Goal: Use online tool/utility

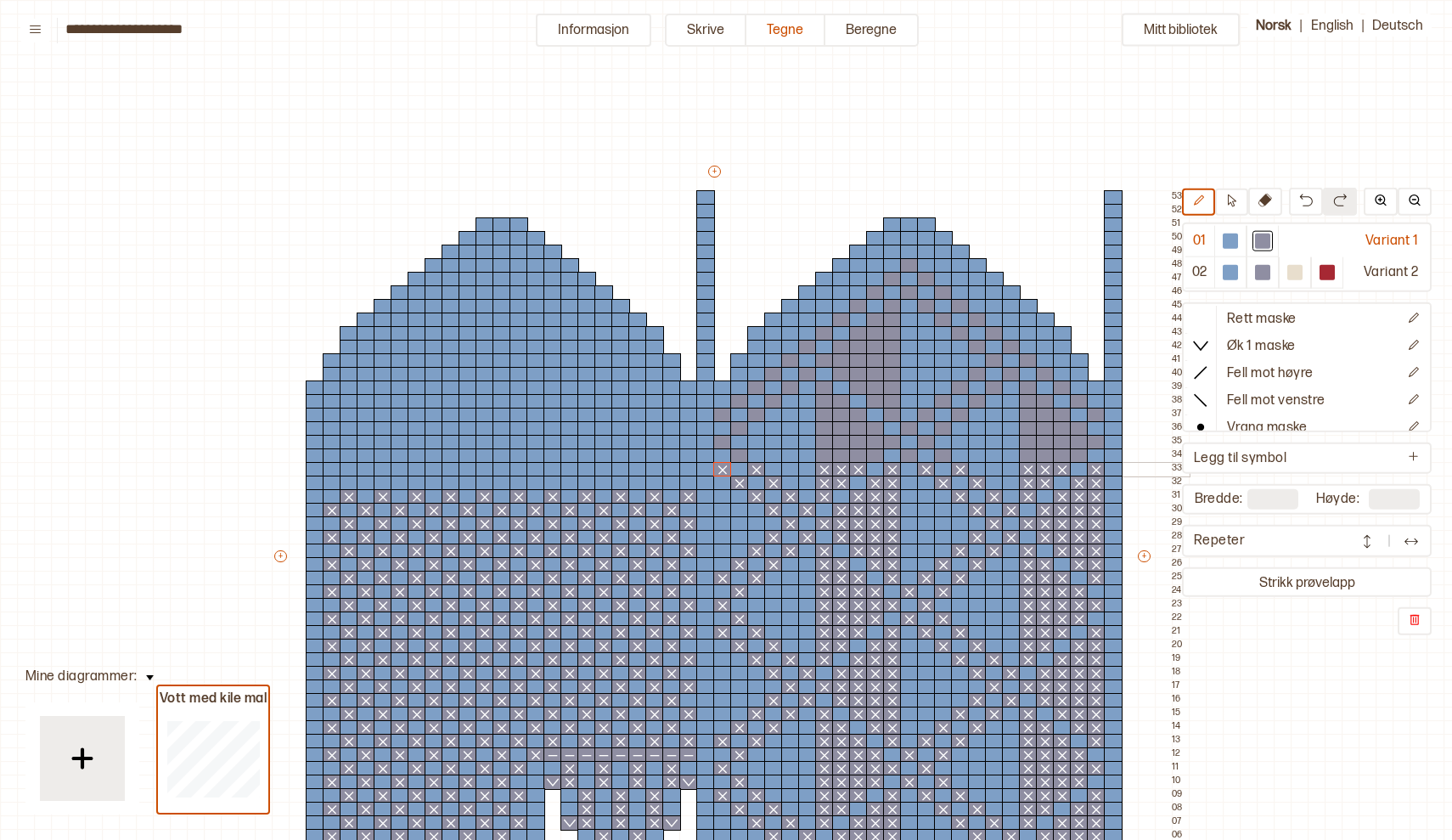
scroll to position [148, 0]
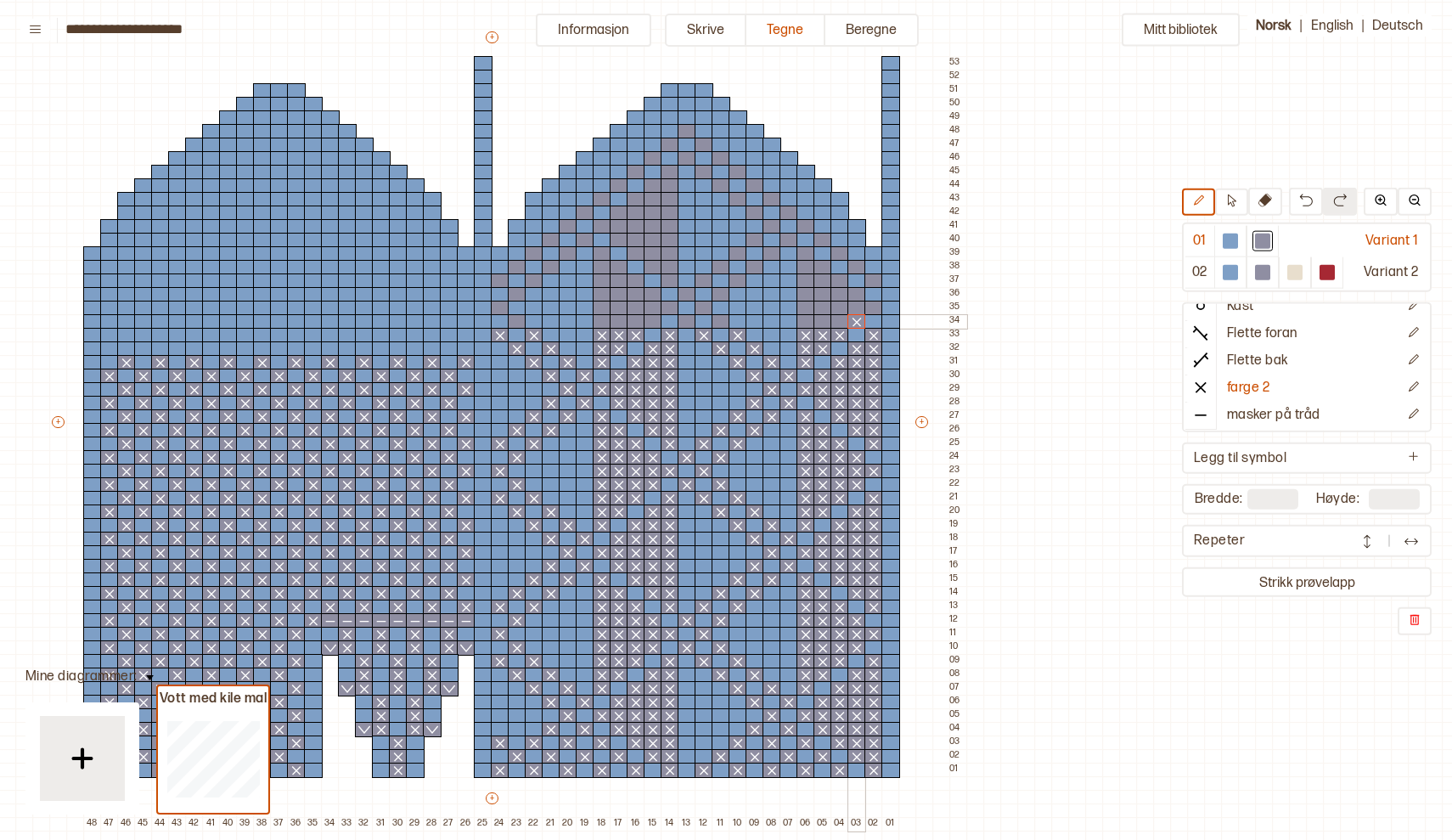
click at [859, 324] on div at bounding box center [857, 322] width 19 height 15
click at [844, 325] on div at bounding box center [840, 322] width 19 height 15
click at [819, 323] on div at bounding box center [823, 322] width 19 height 15
click at [802, 322] on div at bounding box center [806, 322] width 19 height 15
click at [723, 323] on div at bounding box center [721, 322] width 19 height 15
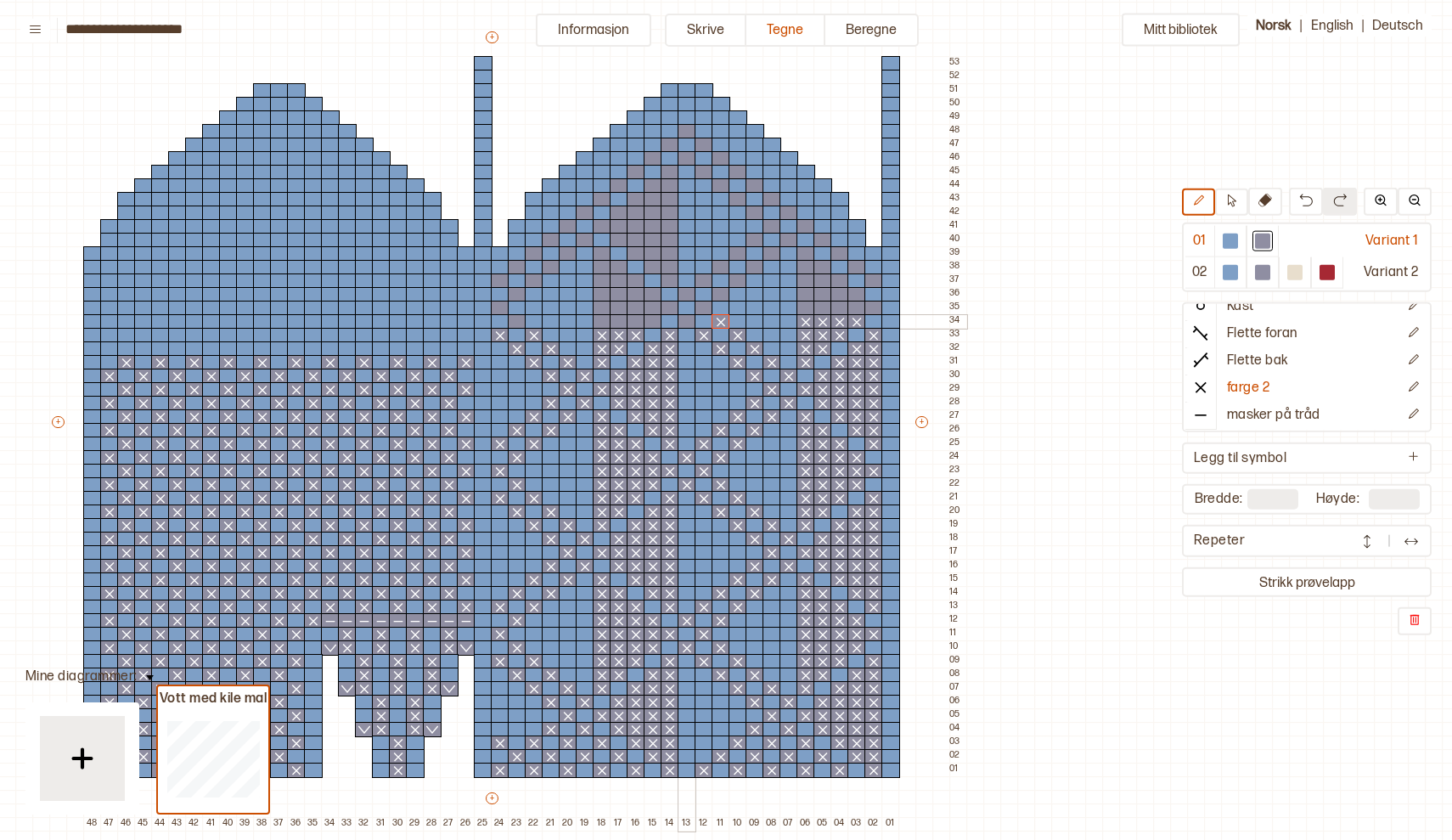
click at [690, 323] on div at bounding box center [687, 322] width 19 height 15
click at [519, 323] on div at bounding box center [517, 322] width 19 height 15
click at [447, 349] on div at bounding box center [450, 349] width 19 height 15
click at [417, 347] on div at bounding box center [415, 349] width 19 height 15
click at [373, 350] on div at bounding box center [381, 349] width 19 height 15
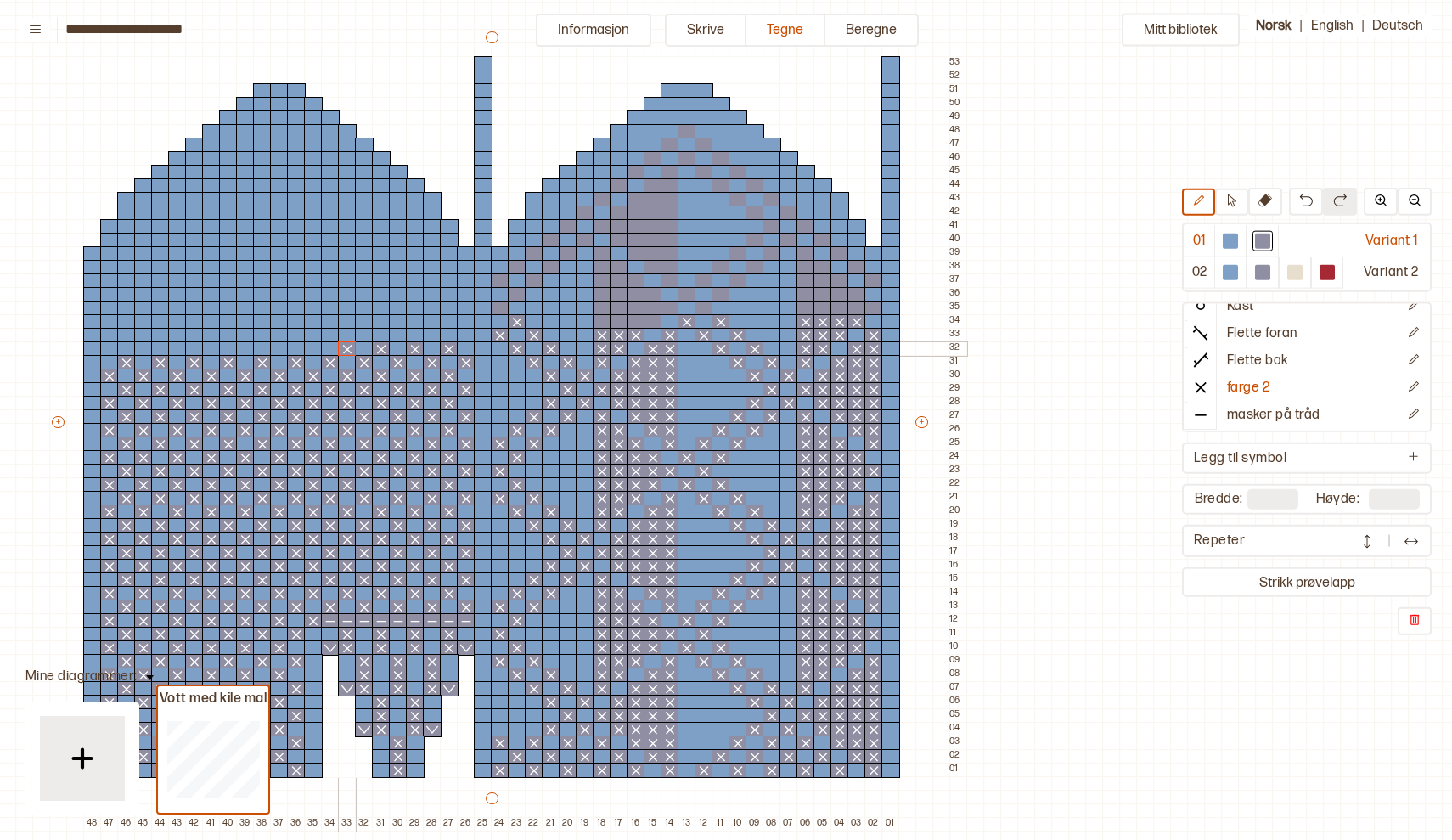
click at [348, 351] on div at bounding box center [348, 349] width 19 height 15
click at [316, 351] on div at bounding box center [313, 349] width 19 height 15
click at [275, 351] on div at bounding box center [280, 349] width 19 height 15
click at [246, 350] on div at bounding box center [245, 349] width 19 height 15
click at [210, 350] on div at bounding box center [212, 349] width 19 height 15
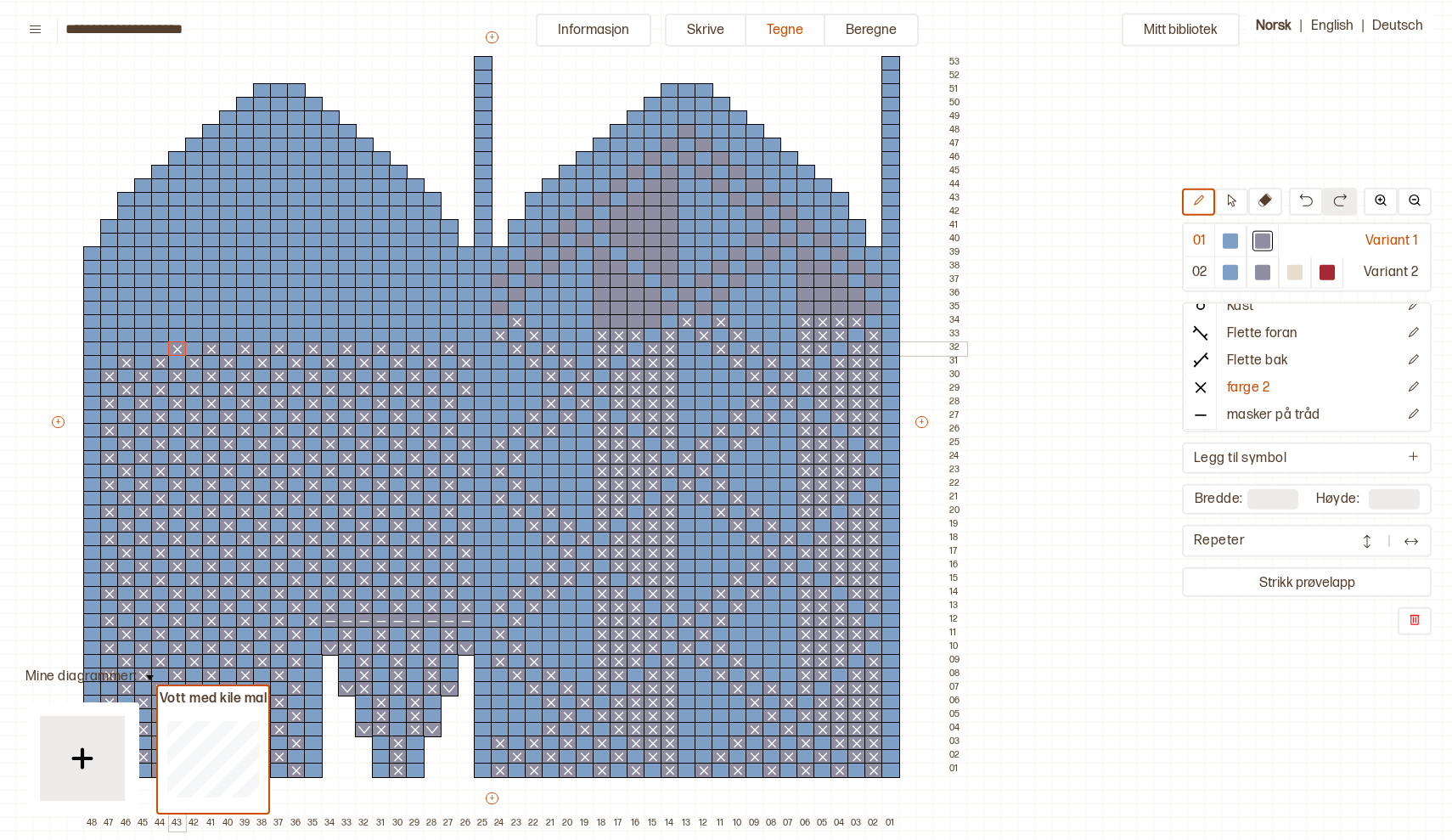
click at [181, 348] on div at bounding box center [178, 349] width 19 height 15
click at [142, 347] on div at bounding box center [143, 349] width 19 height 15
click at [102, 347] on div at bounding box center [110, 349] width 19 height 15
click at [463, 333] on div at bounding box center [466, 335] width 19 height 15
click at [434, 336] on div at bounding box center [433, 335] width 19 height 15
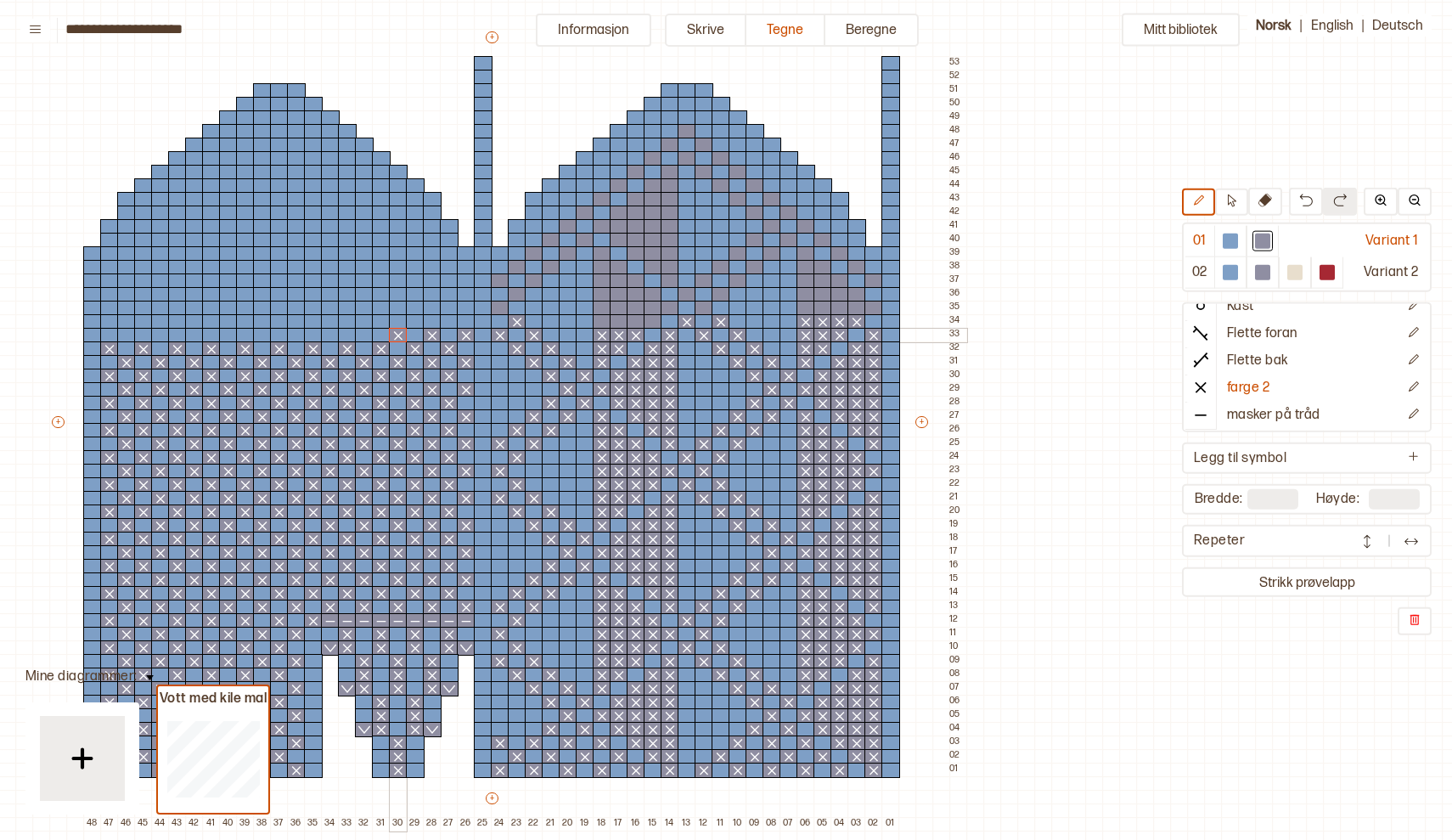
click at [396, 338] on div at bounding box center [398, 335] width 19 height 15
click at [362, 337] on div at bounding box center [365, 335] width 19 height 15
click at [325, 334] on div at bounding box center [330, 335] width 19 height 15
click at [290, 332] on div at bounding box center [297, 335] width 19 height 15
click at [258, 337] on div at bounding box center [263, 335] width 19 height 15
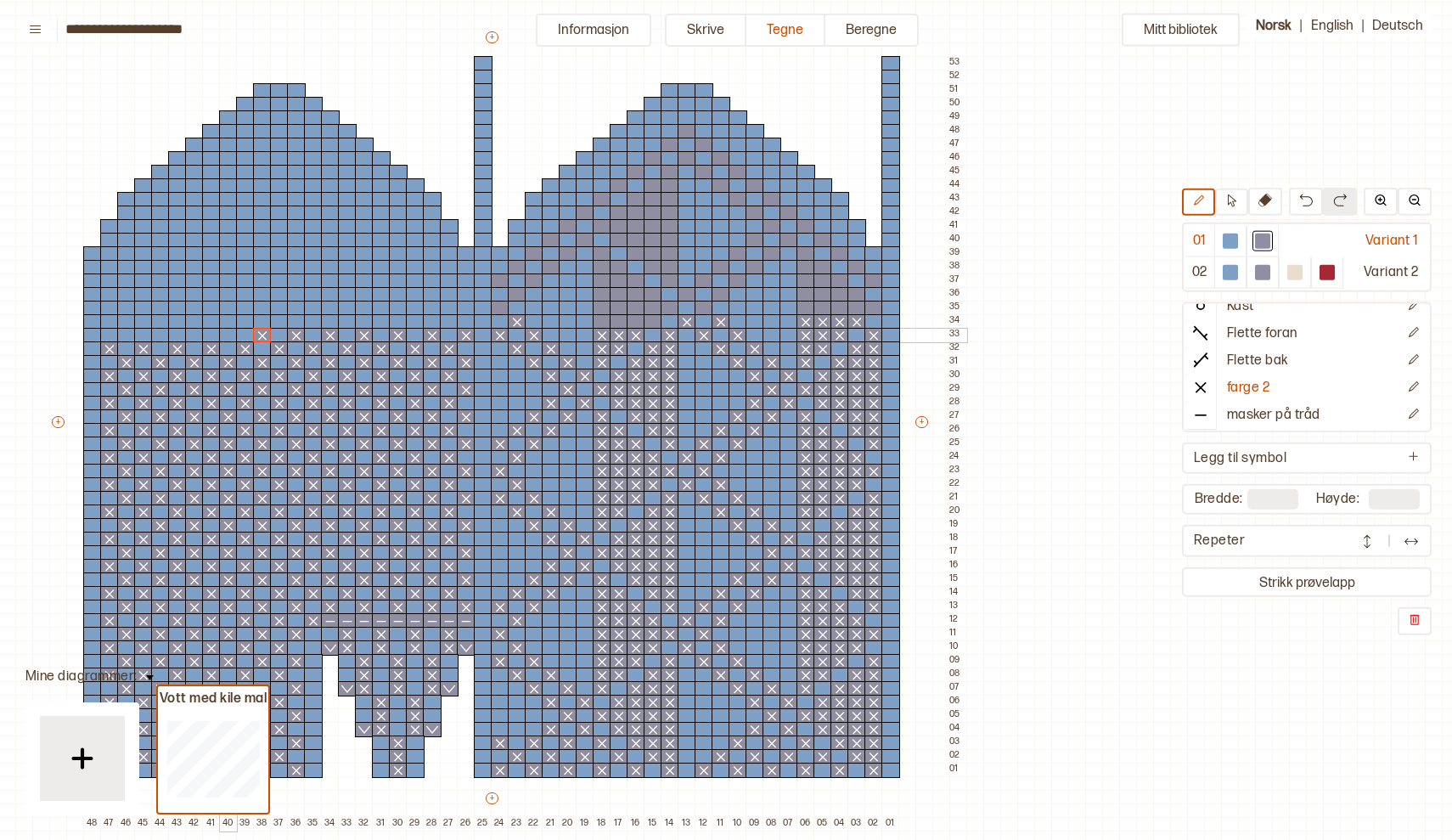
click at [232, 336] on div at bounding box center [228, 335] width 19 height 15
click at [193, 335] on div at bounding box center [195, 335] width 19 height 15
click at [162, 334] on div at bounding box center [160, 335] width 19 height 15
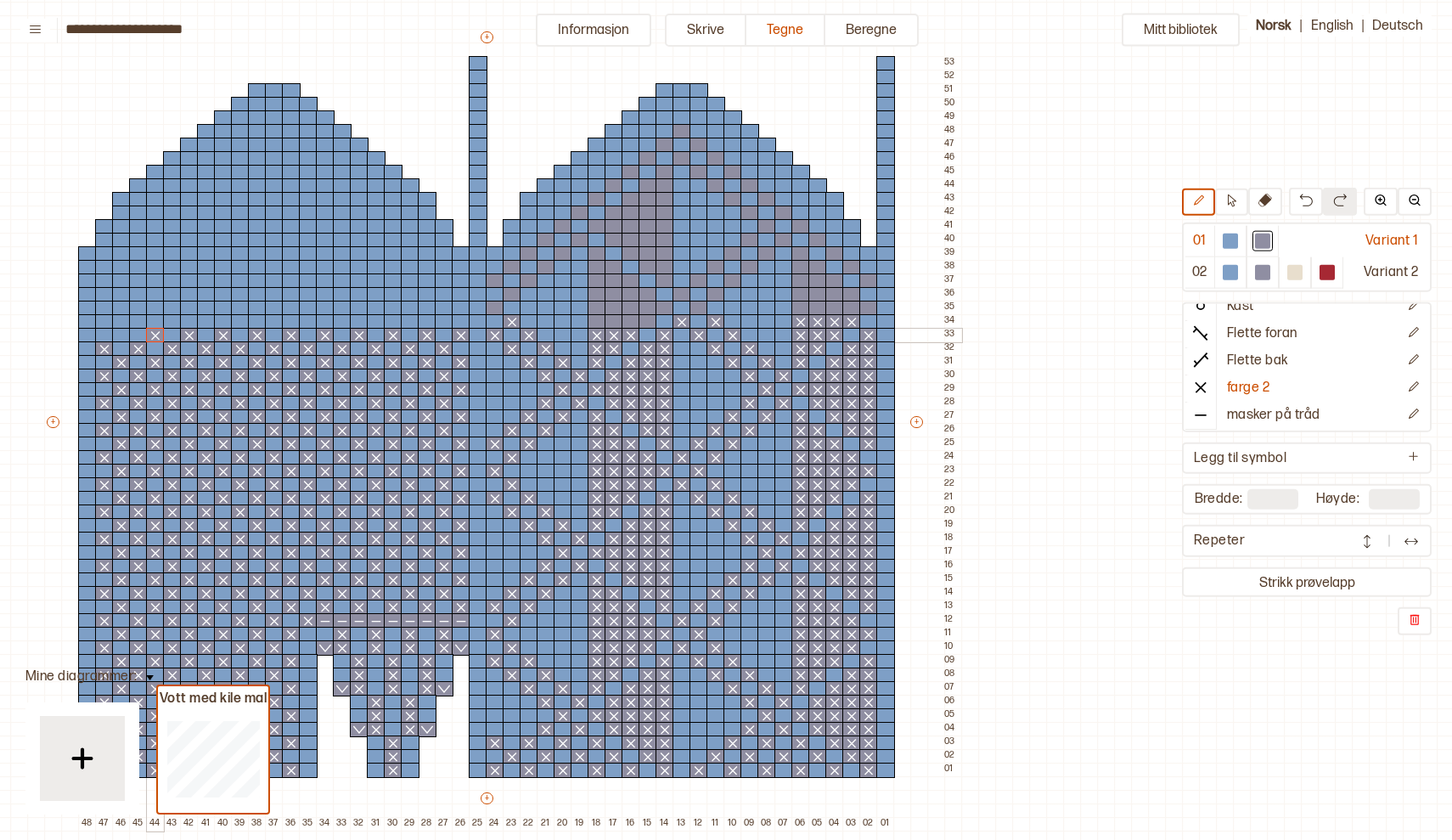
scroll to position [134, 228]
click at [123, 341] on div at bounding box center [121, 349] width 19 height 15
click at [1302, 199] on img at bounding box center [1306, 201] width 14 height 14
click at [115, 333] on div at bounding box center [121, 335] width 19 height 15
click at [442, 317] on div at bounding box center [444, 322] width 19 height 15
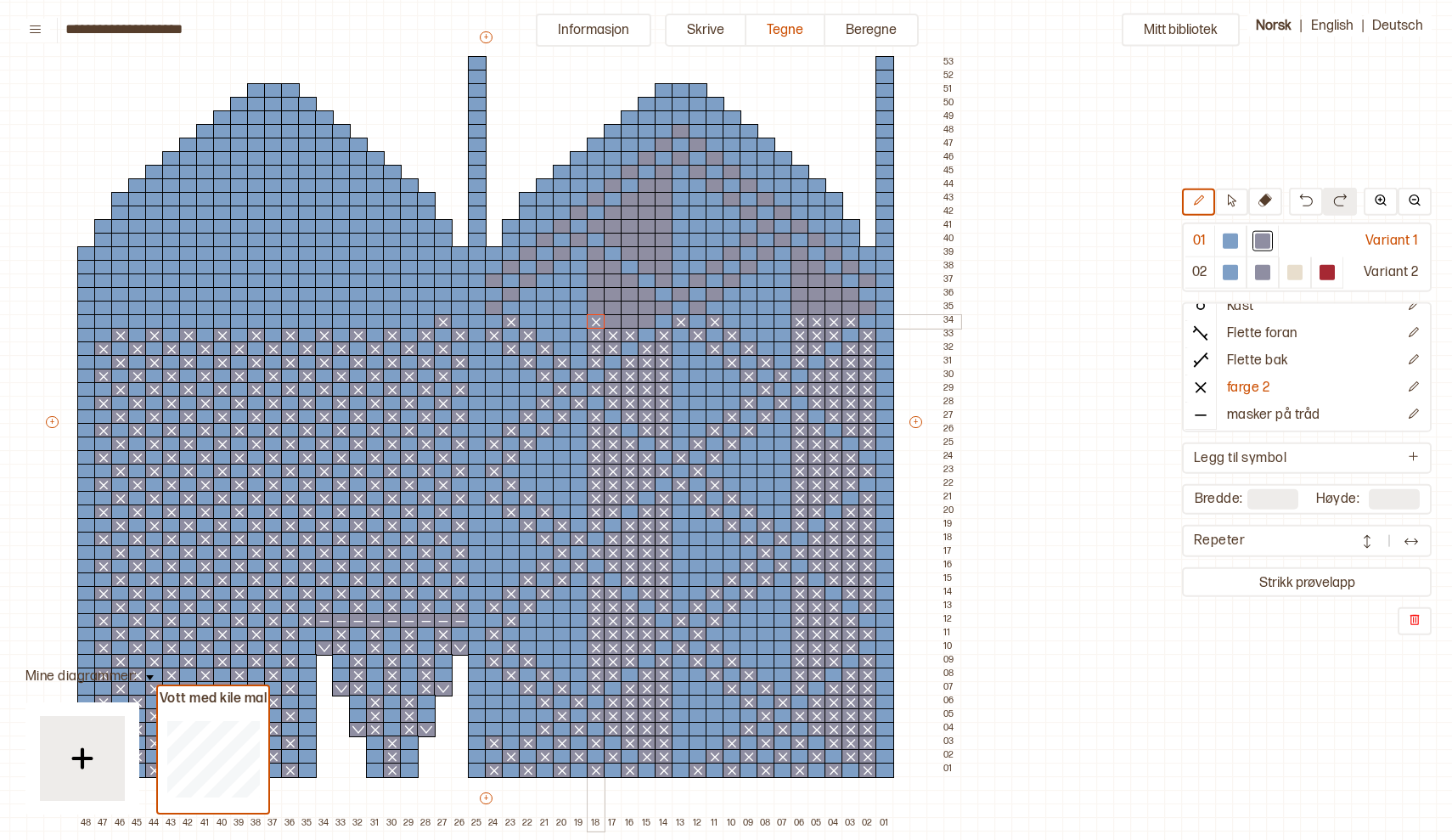
click at [596, 319] on div at bounding box center [596, 322] width 19 height 15
click at [617, 324] on div at bounding box center [614, 322] width 19 height 15
click at [631, 325] on div at bounding box center [630, 322] width 19 height 15
click at [648, 325] on div at bounding box center [647, 322] width 19 height 15
click at [409, 321] on div at bounding box center [409, 322] width 19 height 15
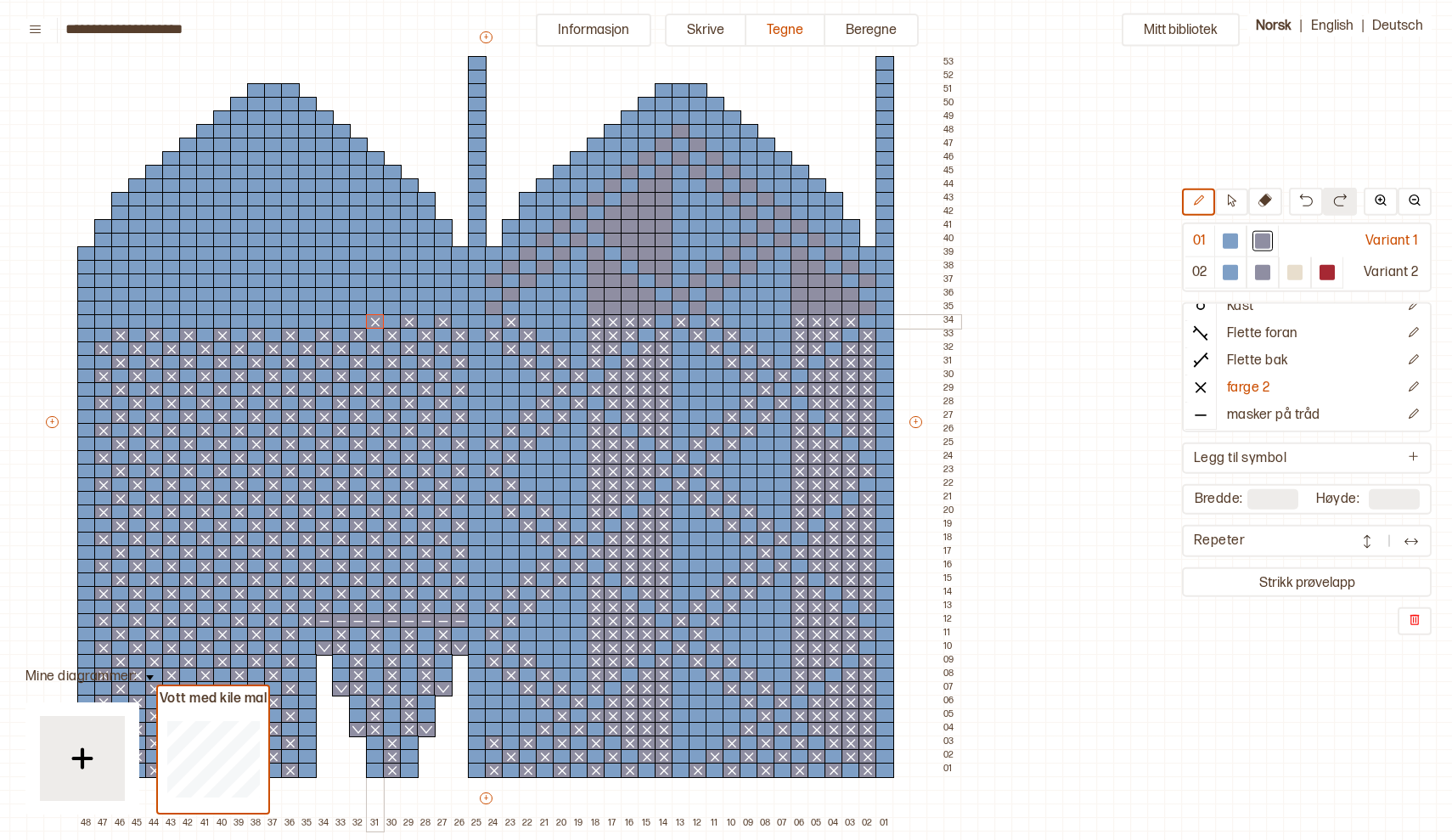
click at [372, 324] on div at bounding box center [376, 322] width 19 height 15
click at [343, 323] on div at bounding box center [342, 322] width 19 height 15
click at [306, 321] on div at bounding box center [307, 322] width 19 height 15
click at [276, 320] on div at bounding box center [274, 322] width 19 height 15
click at [237, 322] on div at bounding box center [239, 322] width 19 height 15
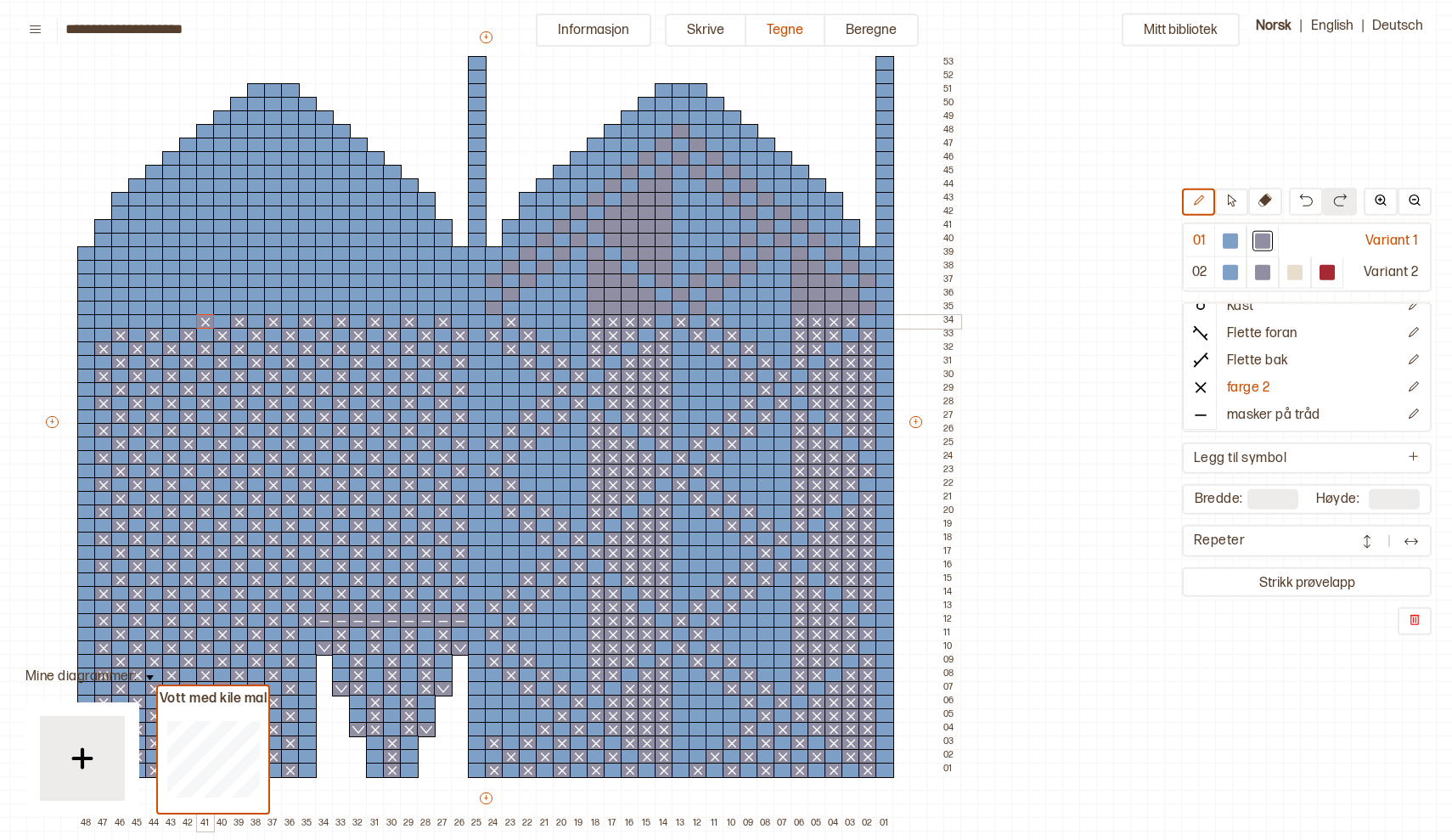
click at [206, 322] on div at bounding box center [206, 322] width 19 height 15
click at [174, 323] on div at bounding box center [172, 322] width 19 height 15
click at [140, 321] on div at bounding box center [137, 322] width 19 height 15
click at [100, 323] on div at bounding box center [104, 322] width 19 height 15
click at [868, 305] on div at bounding box center [868, 308] width 19 height 15
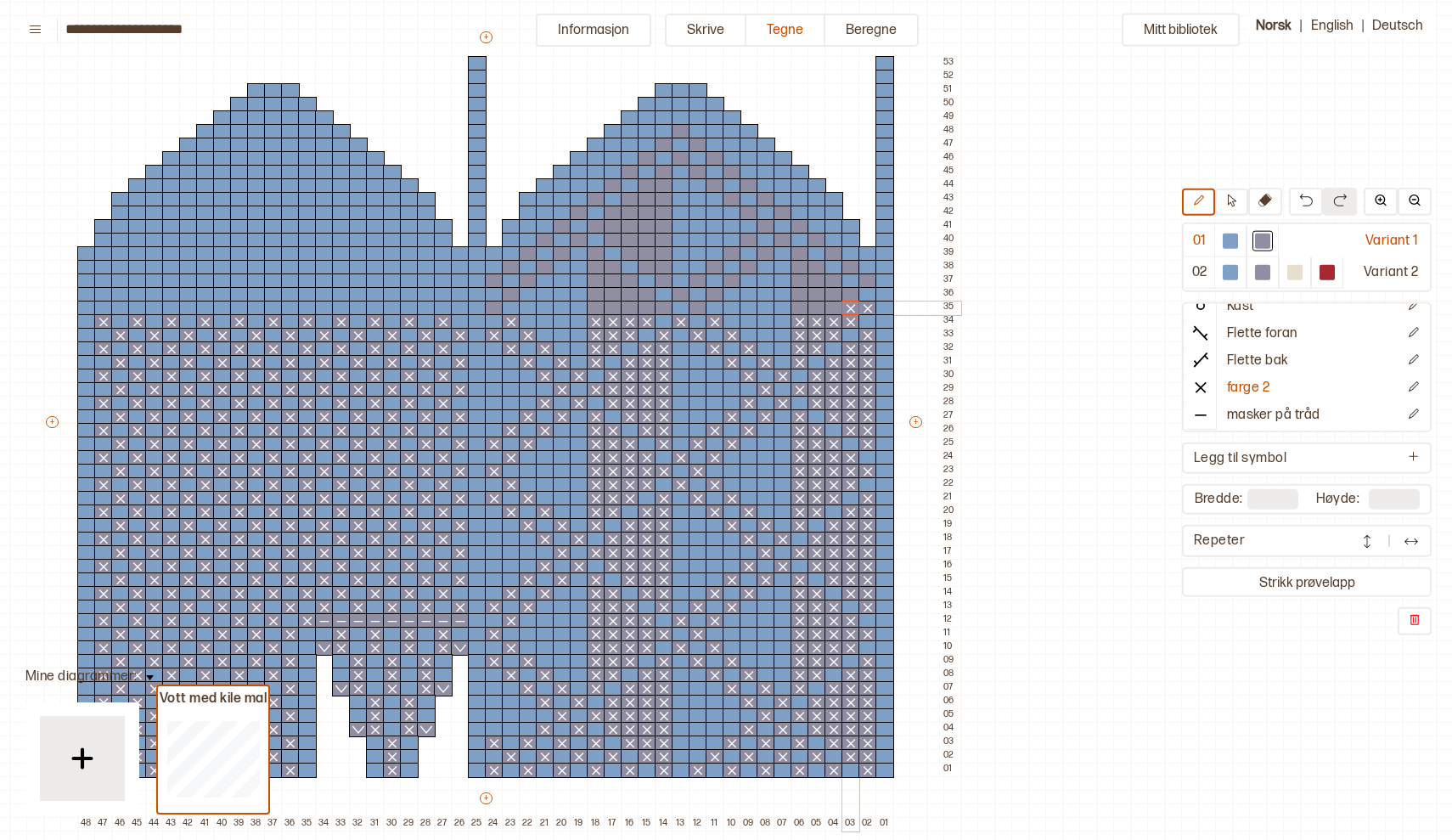
click at [847, 309] on div at bounding box center [851, 308] width 19 height 15
click at [831, 311] on div at bounding box center [834, 308] width 19 height 15
click at [815, 310] on div at bounding box center [817, 308] width 19 height 15
click at [799, 311] on div at bounding box center [800, 308] width 19 height 15
click at [702, 310] on div at bounding box center [699, 308] width 19 height 15
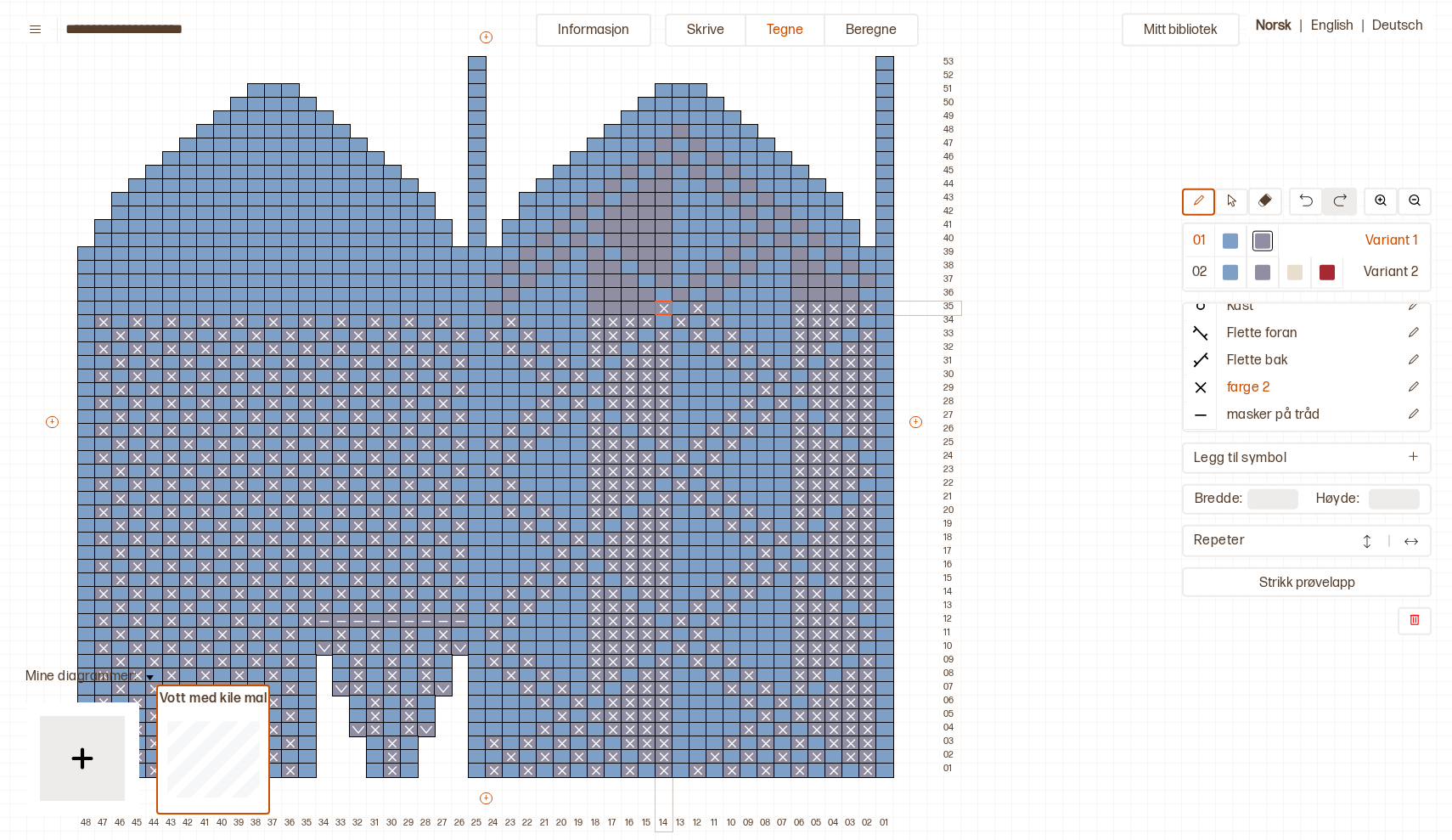
click at [662, 310] on div at bounding box center [664, 308] width 19 height 15
click at [646, 310] on div at bounding box center [647, 308] width 19 height 15
click at [628, 310] on div at bounding box center [630, 308] width 19 height 15
click at [613, 310] on div at bounding box center [614, 308] width 19 height 15
click at [599, 308] on div at bounding box center [596, 308] width 19 height 15
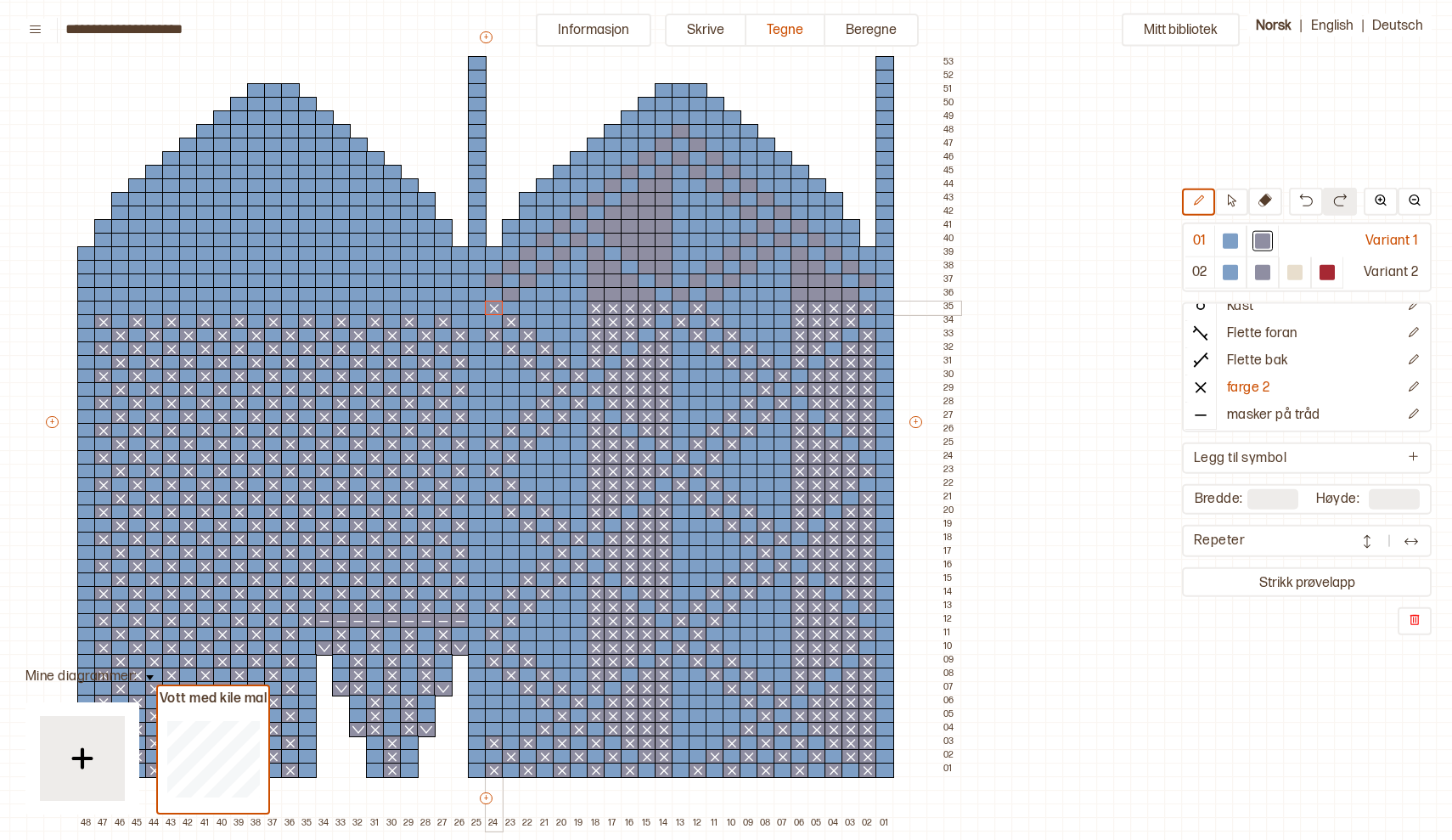
click at [497, 305] on div at bounding box center [494, 308] width 19 height 15
click at [457, 308] on div at bounding box center [461, 308] width 19 height 15
click at [428, 306] on div at bounding box center [427, 308] width 19 height 15
click at [428, 306] on line at bounding box center [427, 308] width 8 height 8
click at [394, 306] on div at bounding box center [392, 308] width 19 height 15
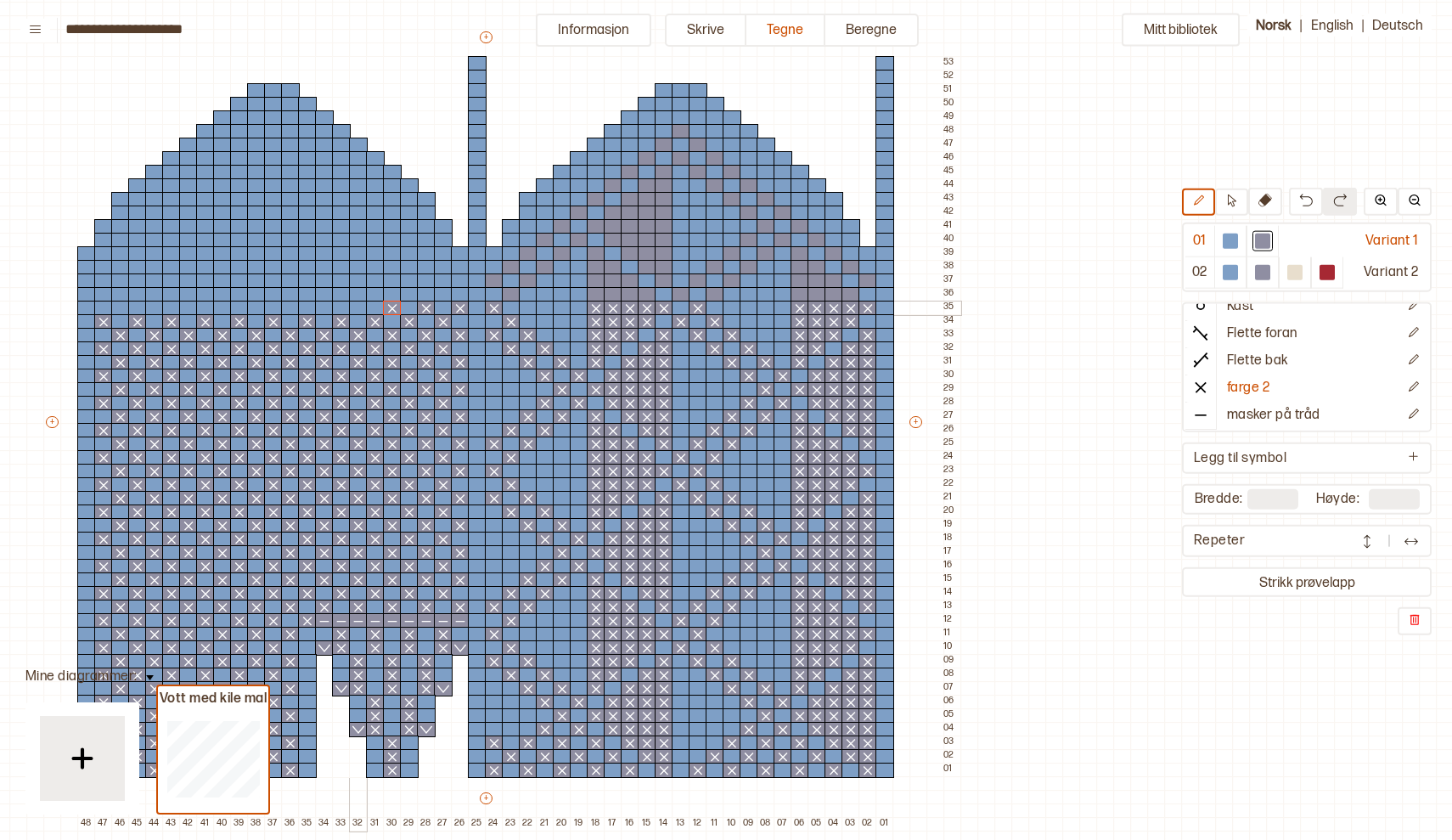
click at [354, 309] on div at bounding box center [359, 308] width 19 height 15
click at [327, 310] on div at bounding box center [324, 308] width 19 height 15
click at [291, 304] on div at bounding box center [291, 308] width 19 height 15
click at [257, 305] on div at bounding box center [257, 308] width 19 height 15
click at [222, 308] on div at bounding box center [222, 308] width 19 height 15
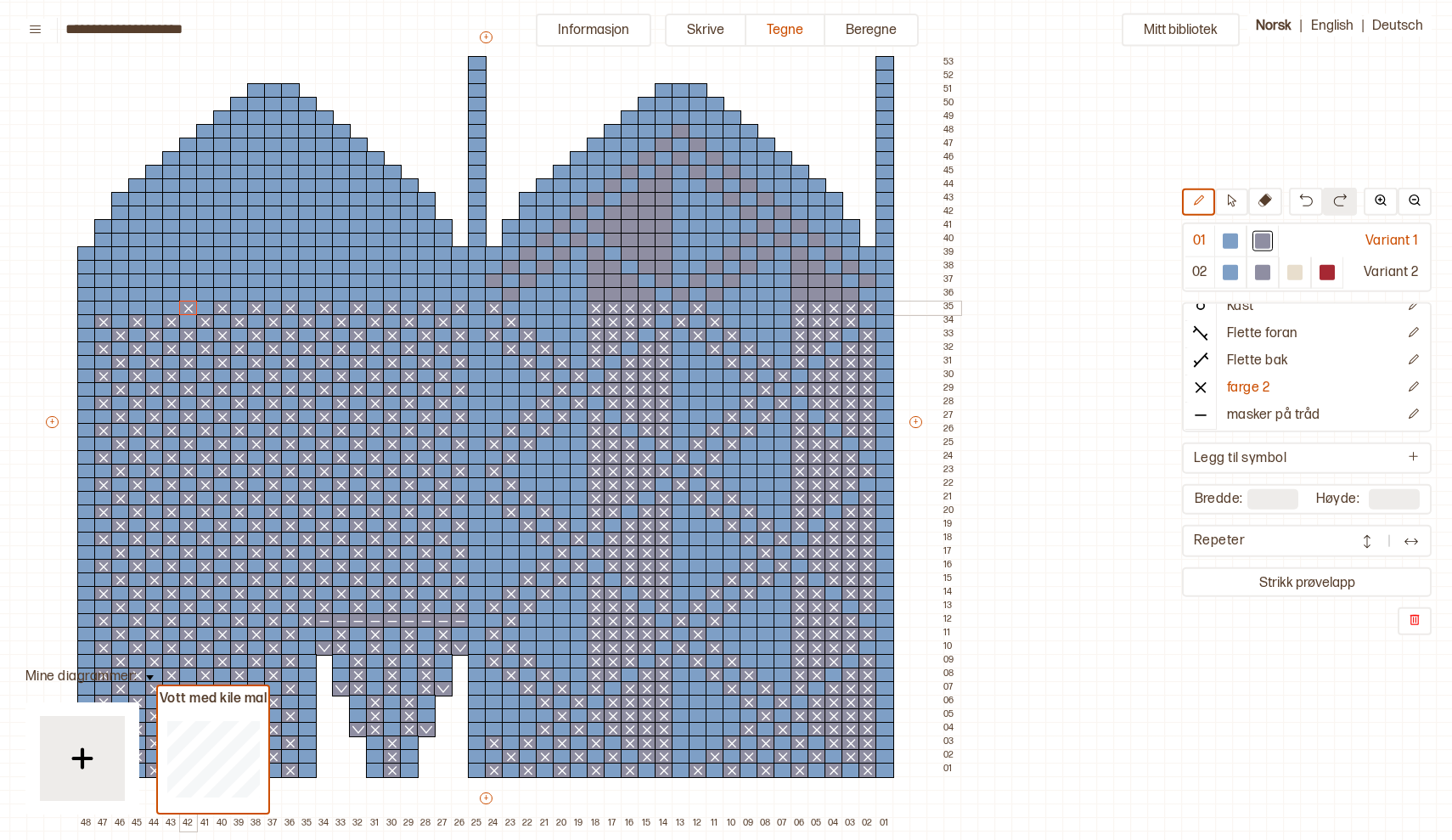
click at [189, 307] on div at bounding box center [189, 308] width 19 height 15
click at [154, 305] on div at bounding box center [154, 308] width 19 height 15
click at [118, 304] on div at bounding box center [121, 308] width 19 height 15
click at [854, 291] on div at bounding box center [851, 295] width 19 height 15
click at [836, 298] on div at bounding box center [834, 295] width 19 height 15
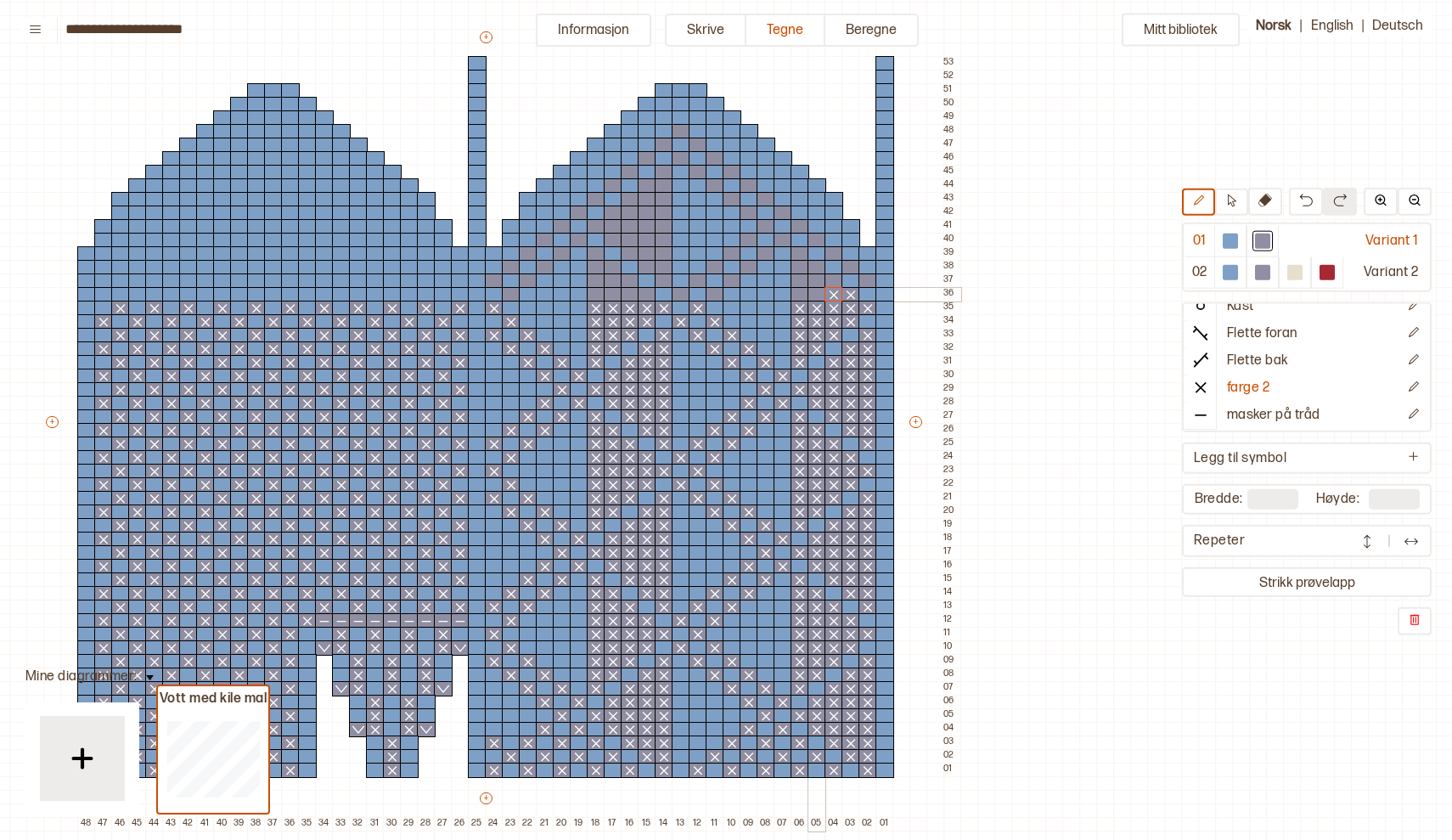
click at [820, 298] on div at bounding box center [817, 295] width 19 height 15
click at [803, 294] on div at bounding box center [800, 295] width 19 height 15
click at [711, 293] on div at bounding box center [715, 295] width 19 height 15
click at [681, 292] on div at bounding box center [681, 295] width 19 height 15
click at [644, 298] on div at bounding box center [647, 295] width 19 height 15
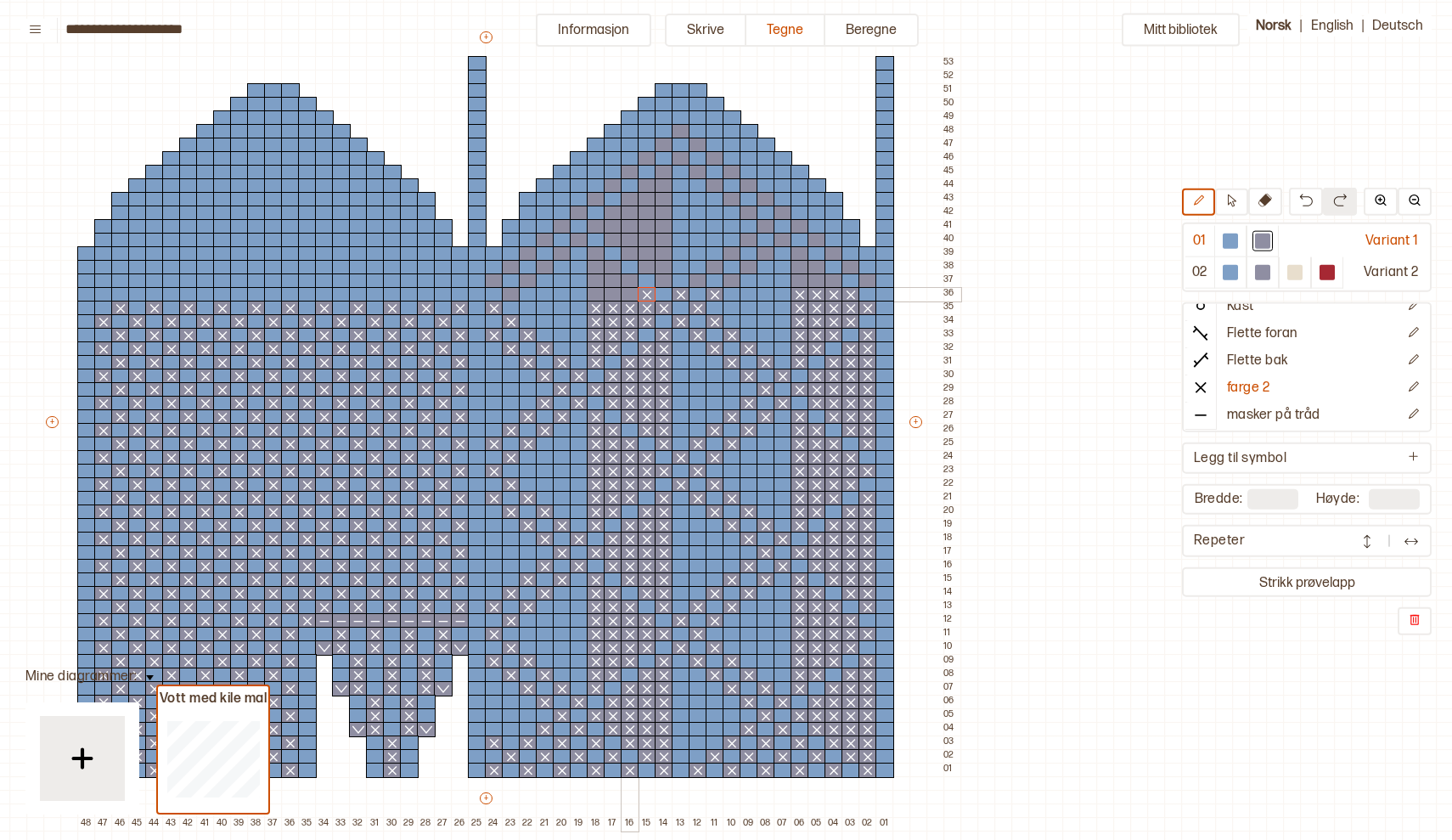
click at [632, 295] on div at bounding box center [630, 295] width 19 height 15
click at [612, 293] on div at bounding box center [614, 295] width 19 height 15
click at [599, 293] on div at bounding box center [596, 295] width 19 height 15
click at [512, 293] on div at bounding box center [511, 295] width 19 height 15
click at [443, 290] on div at bounding box center [444, 295] width 19 height 15
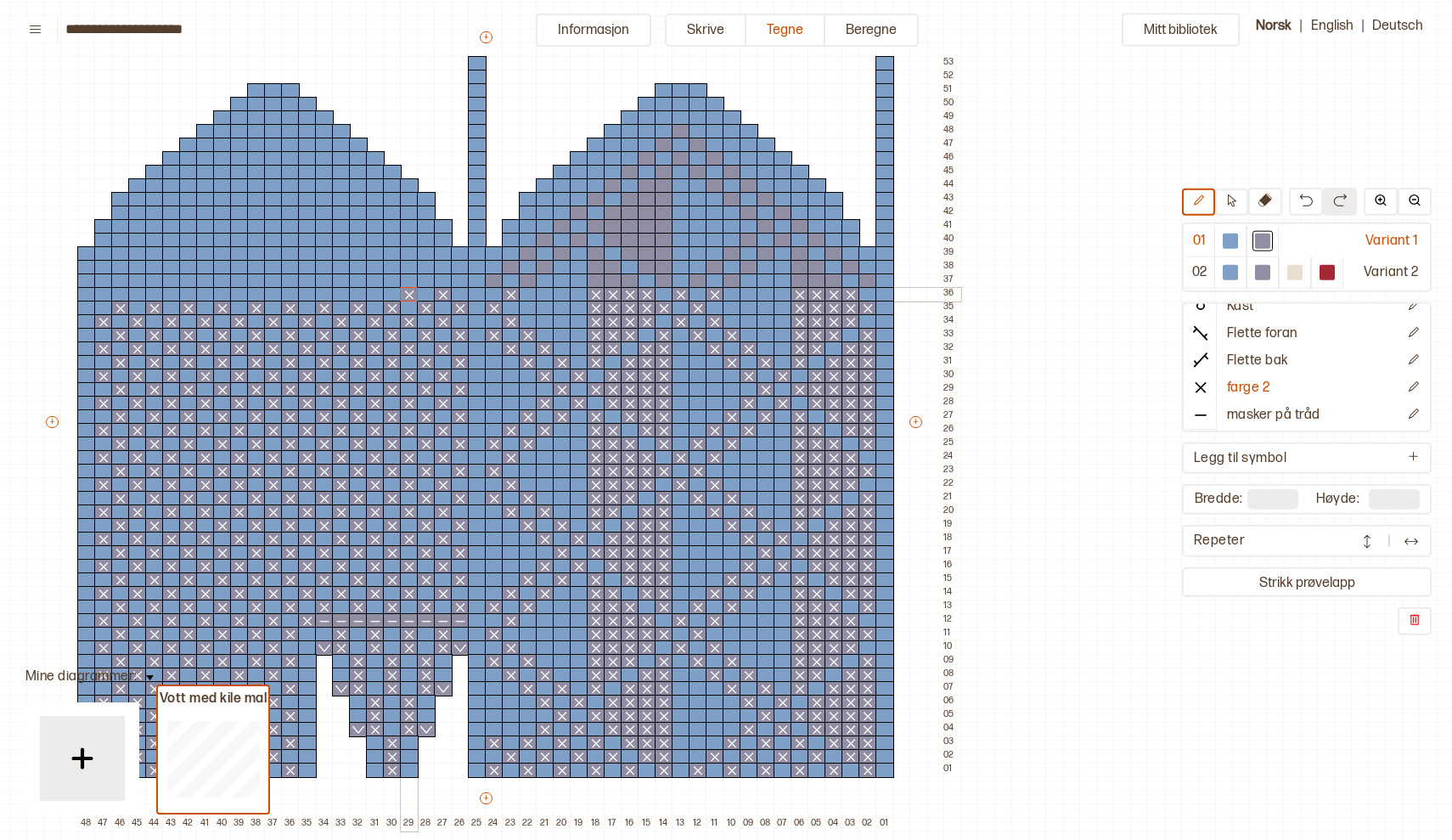
click at [409, 293] on div at bounding box center [409, 295] width 19 height 15
click at [378, 293] on div at bounding box center [376, 295] width 19 height 15
click at [343, 293] on div at bounding box center [342, 295] width 19 height 15
click at [306, 293] on div at bounding box center [307, 295] width 19 height 15
click at [270, 293] on div at bounding box center [274, 295] width 19 height 15
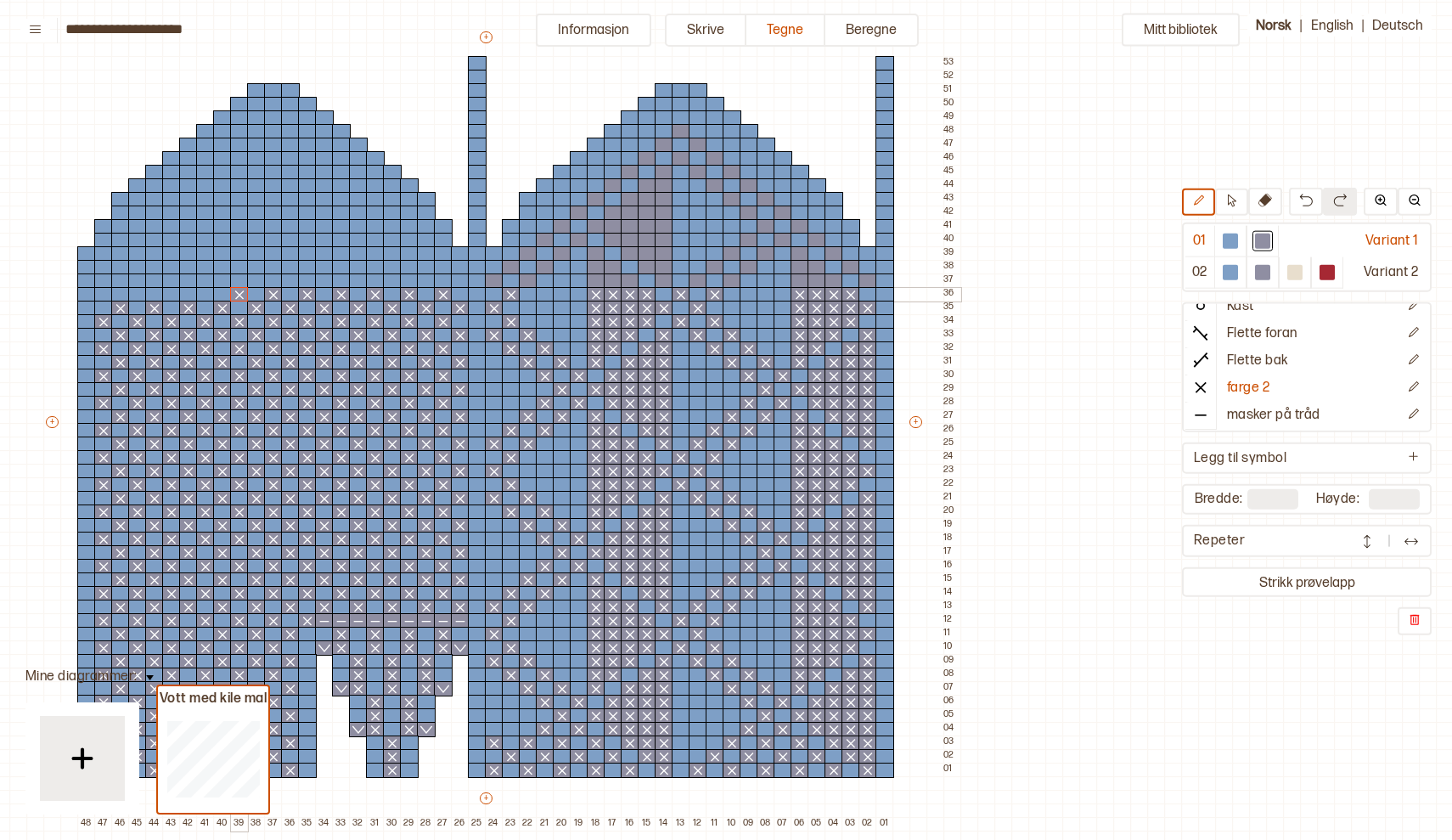
click at [242, 291] on div at bounding box center [239, 295] width 19 height 15
click at [206, 291] on div at bounding box center [206, 295] width 19 height 15
click at [170, 290] on div at bounding box center [172, 295] width 19 height 15
click at [140, 291] on div at bounding box center [137, 295] width 19 height 15
click at [106, 293] on div at bounding box center [104, 295] width 19 height 15
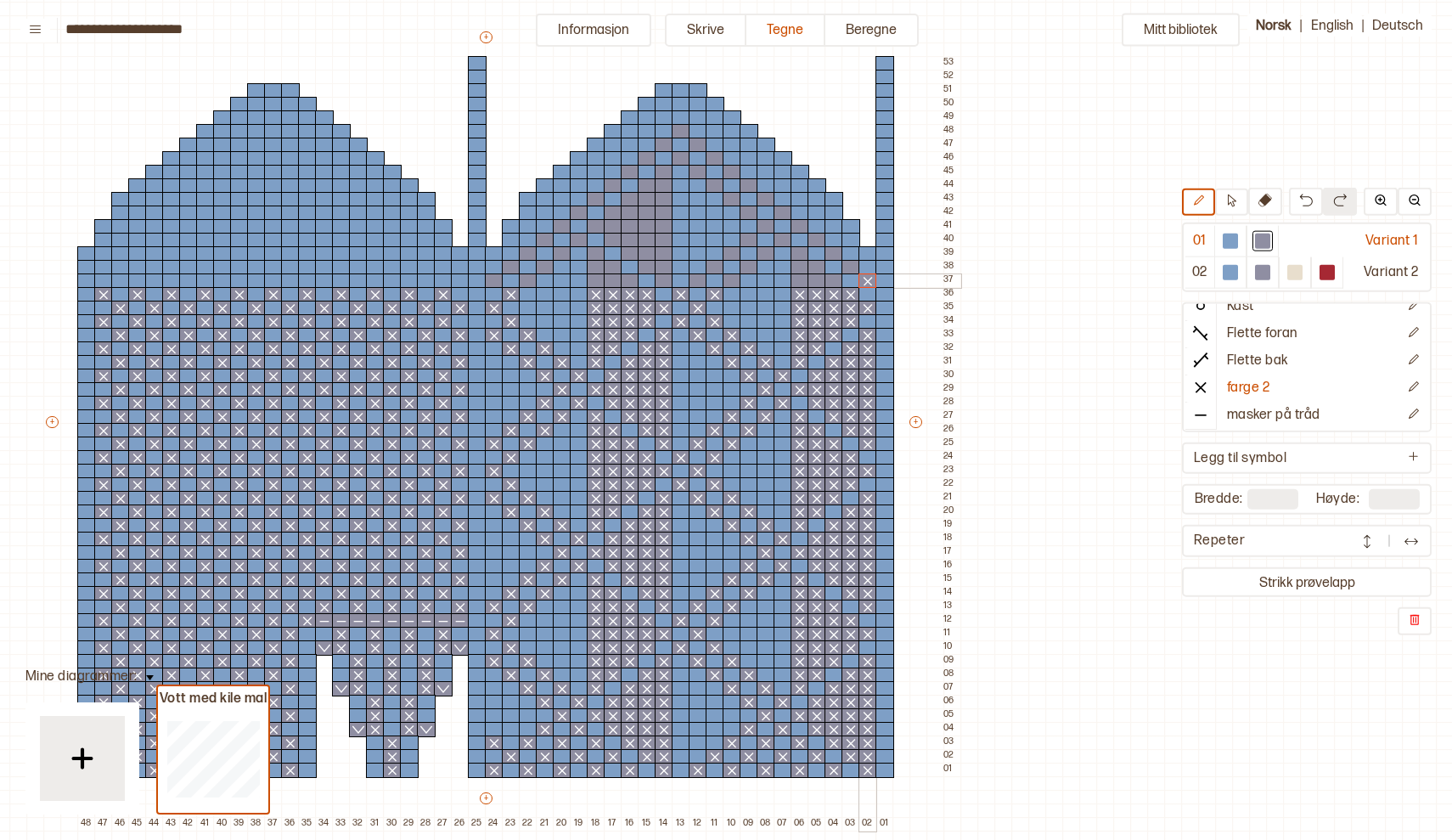
click at [873, 283] on div at bounding box center [868, 281] width 19 height 15
click at [833, 283] on div at bounding box center [834, 281] width 19 height 15
click at [818, 283] on div at bounding box center [817, 281] width 19 height 15
click at [802, 283] on div at bounding box center [800, 281] width 19 height 15
click at [850, 266] on div at bounding box center [851, 268] width 19 height 15
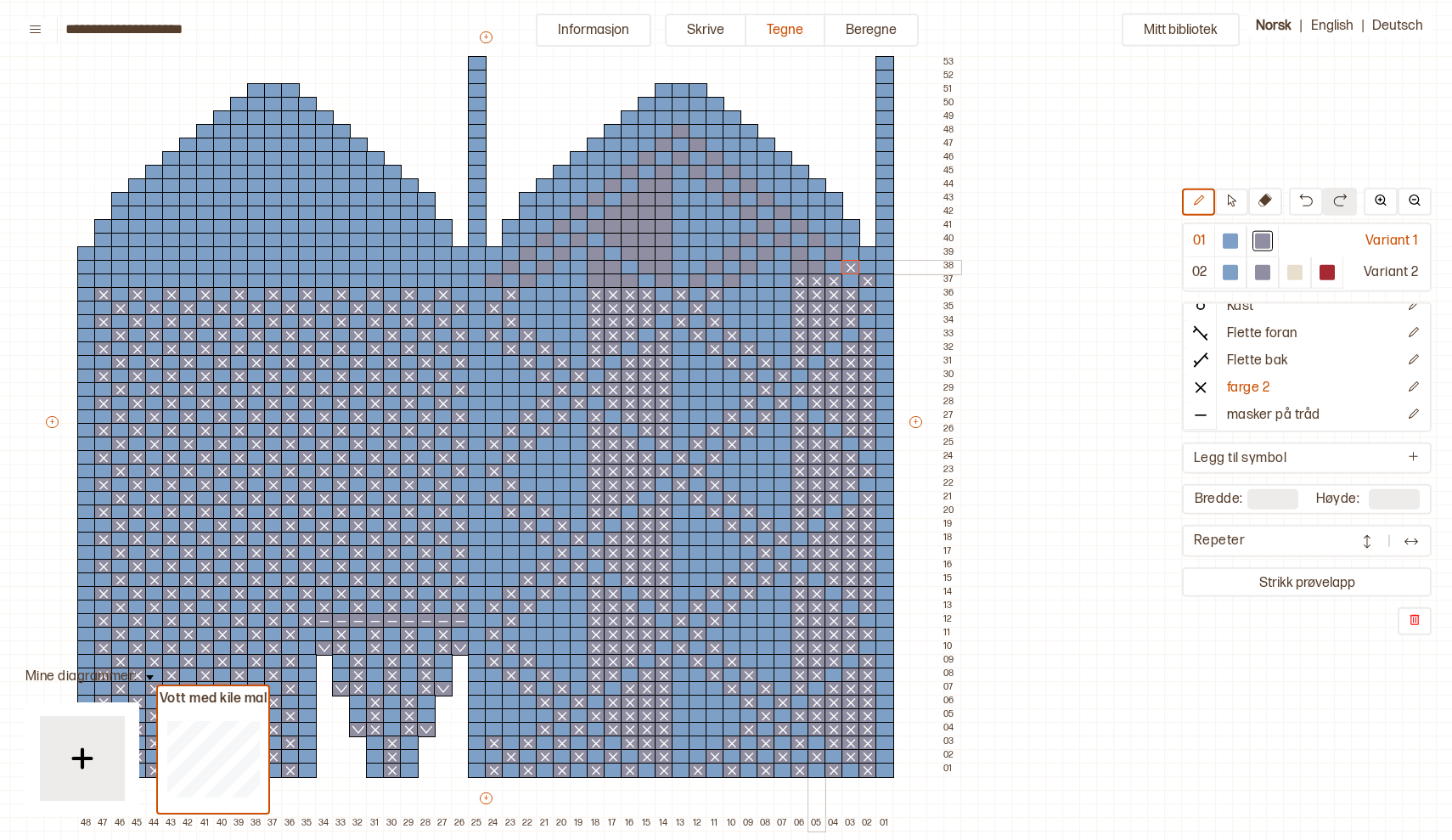
click at [820, 265] on div at bounding box center [817, 268] width 19 height 15
click at [802, 265] on div at bounding box center [800, 268] width 19 height 15
click at [727, 280] on div at bounding box center [732, 281] width 19 height 15
click at [702, 281] on div at bounding box center [699, 281] width 19 height 15
click at [666, 277] on div at bounding box center [664, 281] width 19 height 15
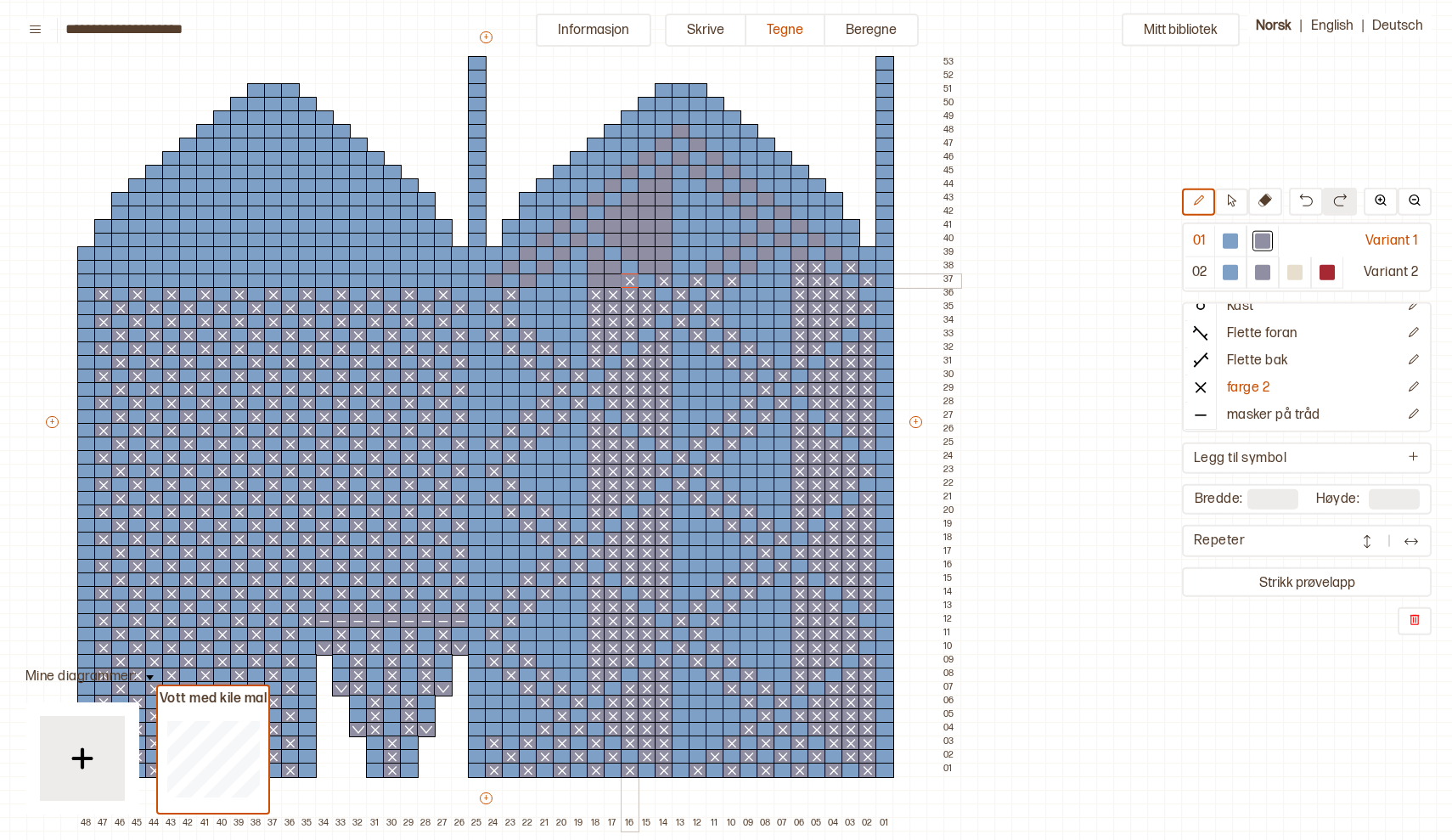
click at [632, 281] on div at bounding box center [630, 281] width 19 height 15
click at [614, 280] on div at bounding box center [614, 281] width 19 height 15
click at [596, 283] on div at bounding box center [596, 281] width 19 height 15
click at [531, 281] on div at bounding box center [529, 281] width 19 height 15
click at [492, 283] on div at bounding box center [494, 281] width 19 height 15
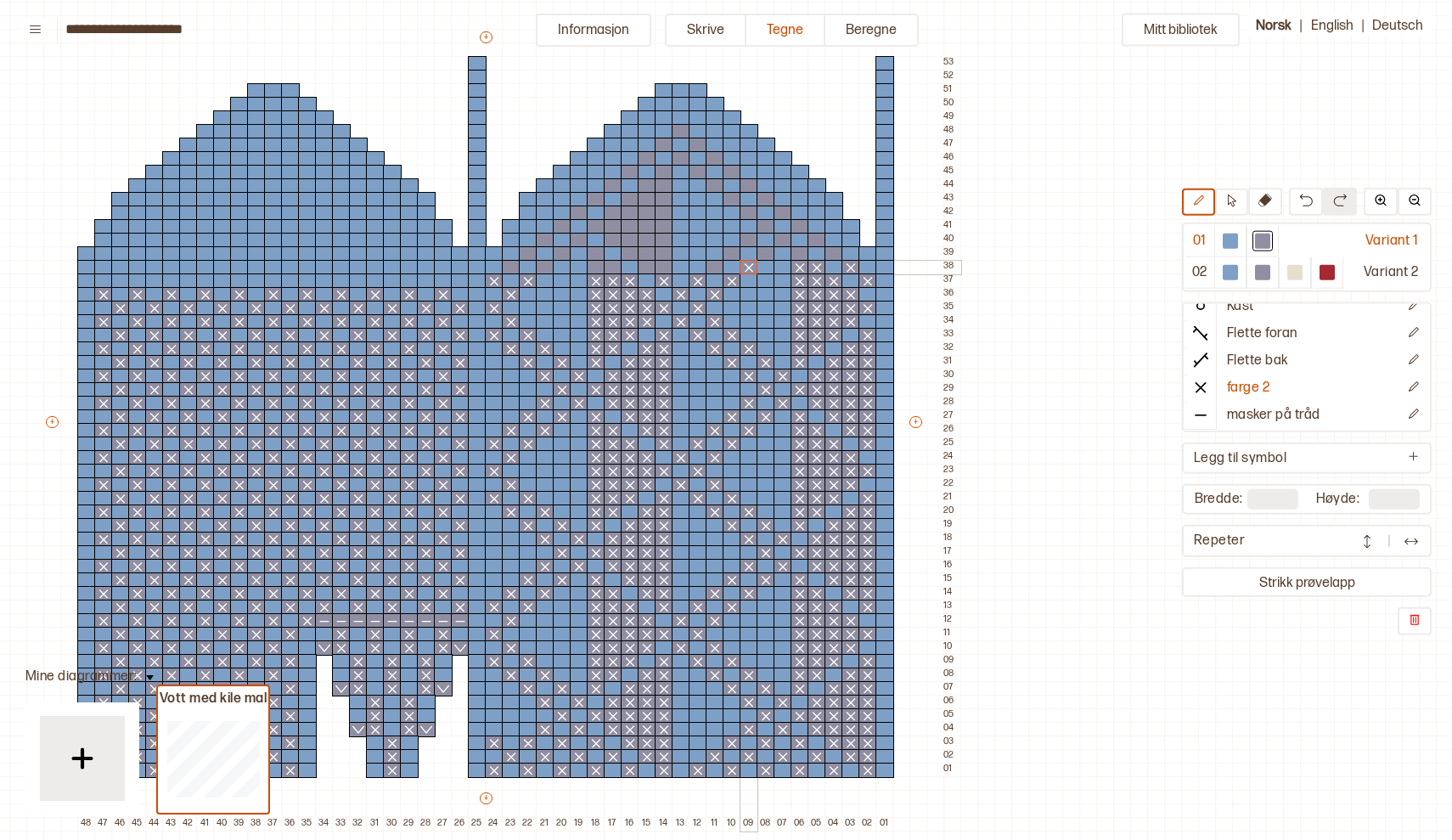
click at [749, 270] on div at bounding box center [749, 268] width 19 height 15
click at [716, 271] on div at bounding box center [715, 268] width 19 height 15
click at [667, 271] on div at bounding box center [664, 268] width 19 height 15
click at [648, 270] on div at bounding box center [647, 268] width 19 height 15
click at [615, 269] on div at bounding box center [614, 268] width 19 height 15
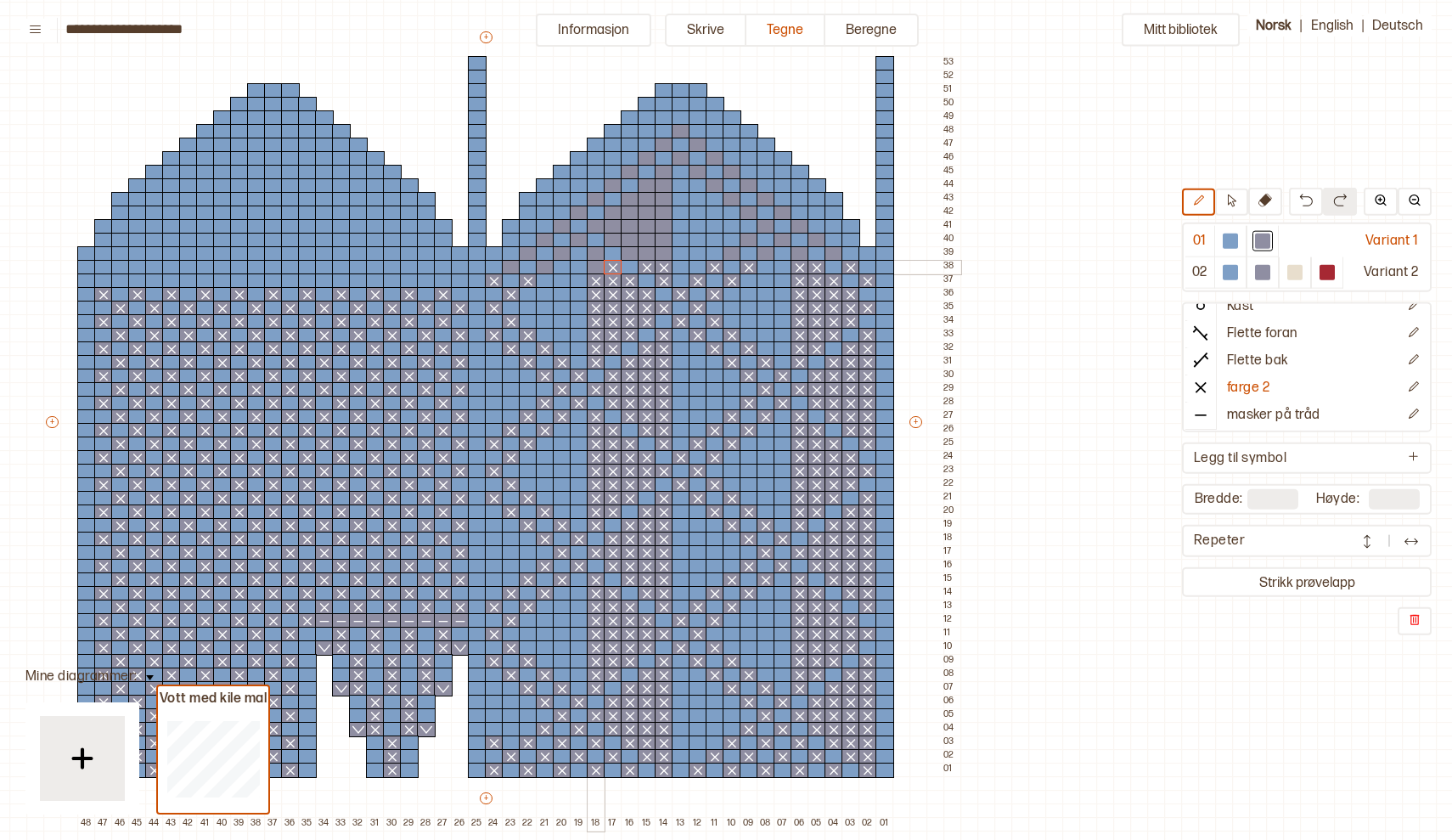
click at [599, 269] on div at bounding box center [596, 268] width 19 height 15
click at [546, 269] on div at bounding box center [546, 268] width 19 height 15
click at [516, 266] on div at bounding box center [511, 268] width 19 height 15
click at [457, 283] on div at bounding box center [461, 281] width 19 height 15
click at [427, 282] on div at bounding box center [427, 281] width 19 height 15
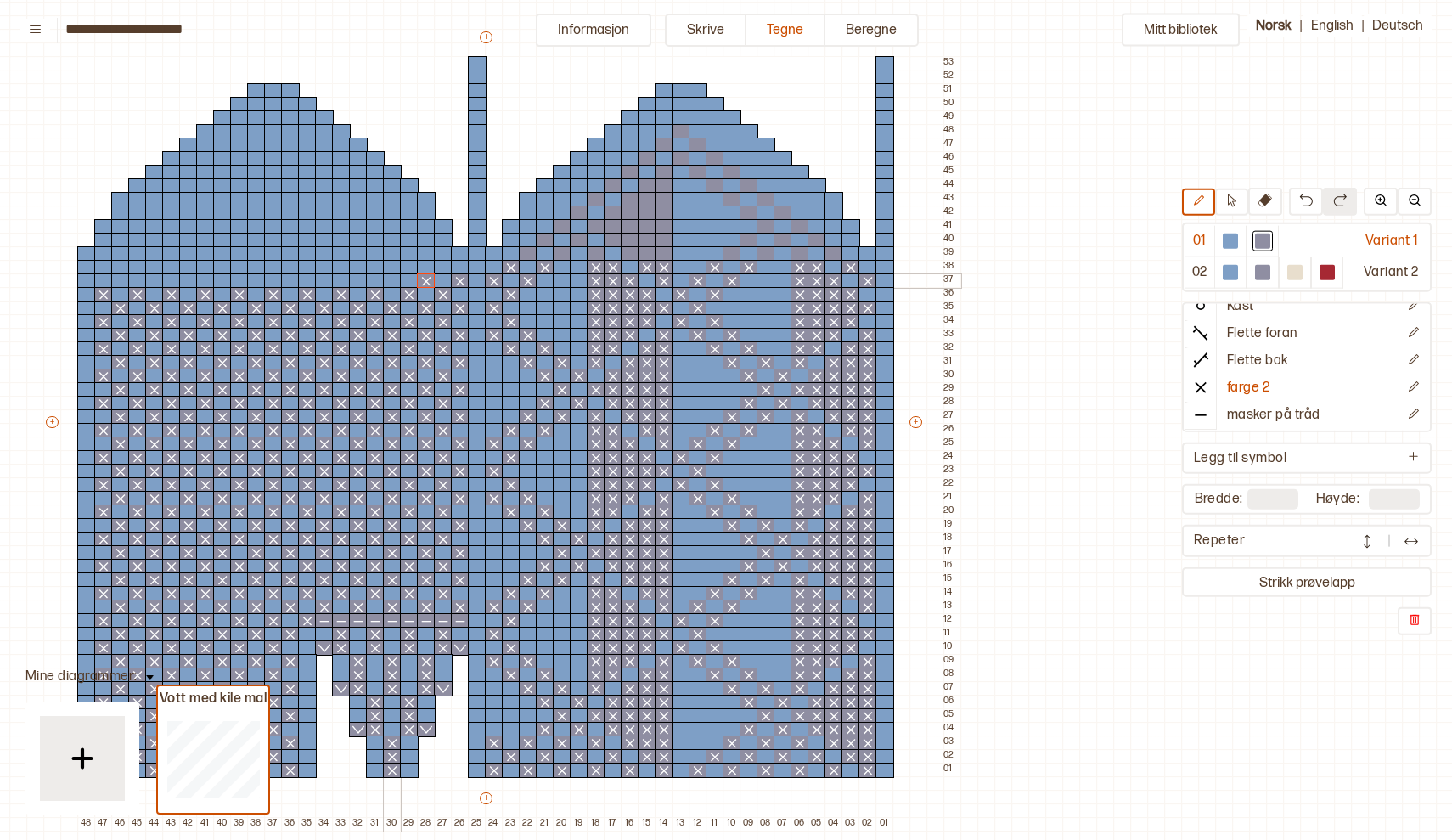
click at [391, 278] on div at bounding box center [392, 281] width 19 height 15
click at [361, 278] on div at bounding box center [359, 281] width 19 height 15
click at [324, 282] on div at bounding box center [324, 281] width 19 height 15
click at [293, 281] on div at bounding box center [291, 281] width 19 height 15
click at [257, 281] on div at bounding box center [257, 281] width 19 height 15
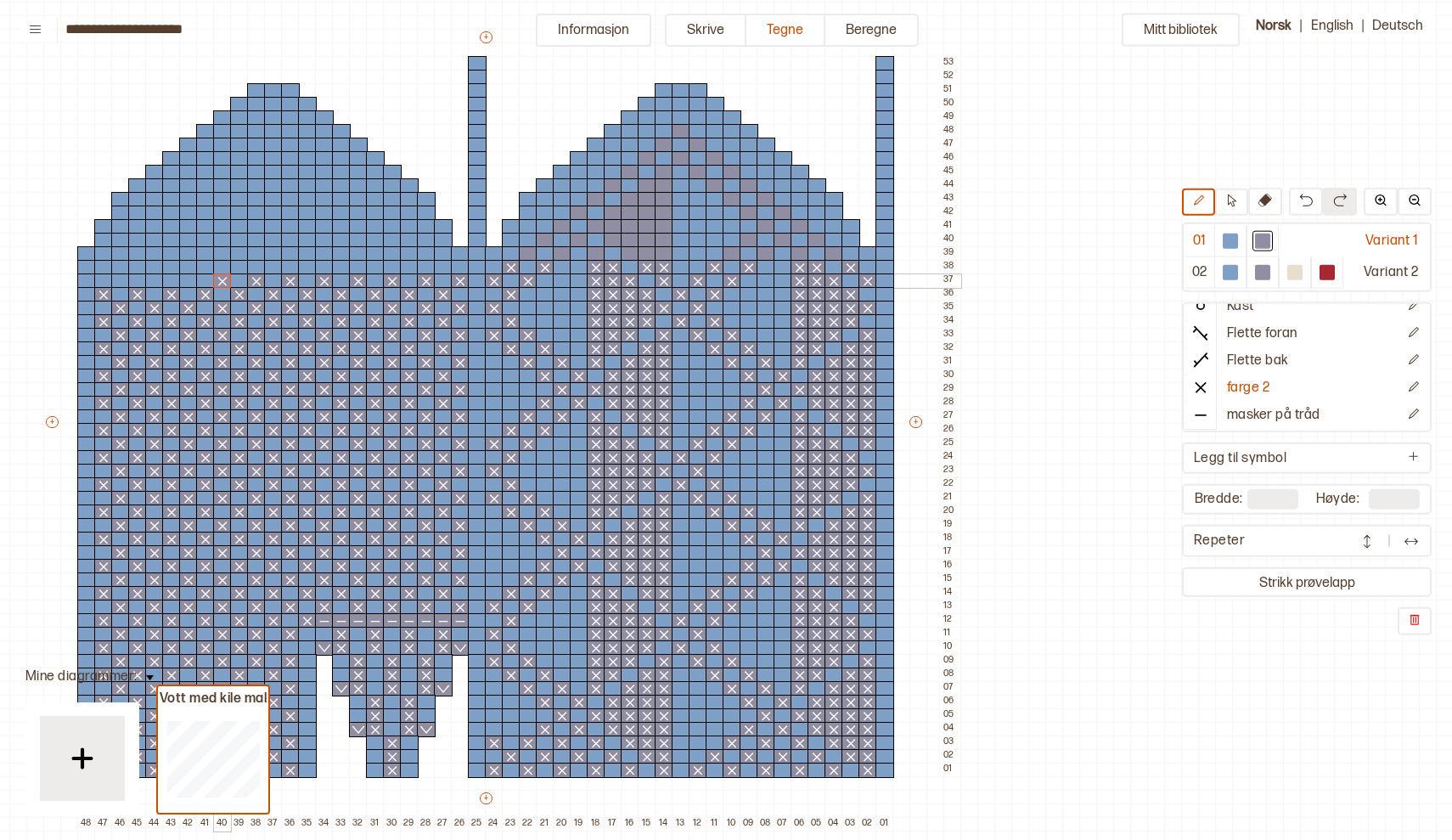
click at [226, 280] on div at bounding box center [222, 281] width 19 height 15
click at [191, 279] on div at bounding box center [189, 281] width 19 height 15
click at [156, 280] on div at bounding box center [154, 281] width 19 height 15
click at [118, 281] on div at bounding box center [121, 281] width 19 height 15
click at [445, 269] on div at bounding box center [444, 268] width 19 height 15
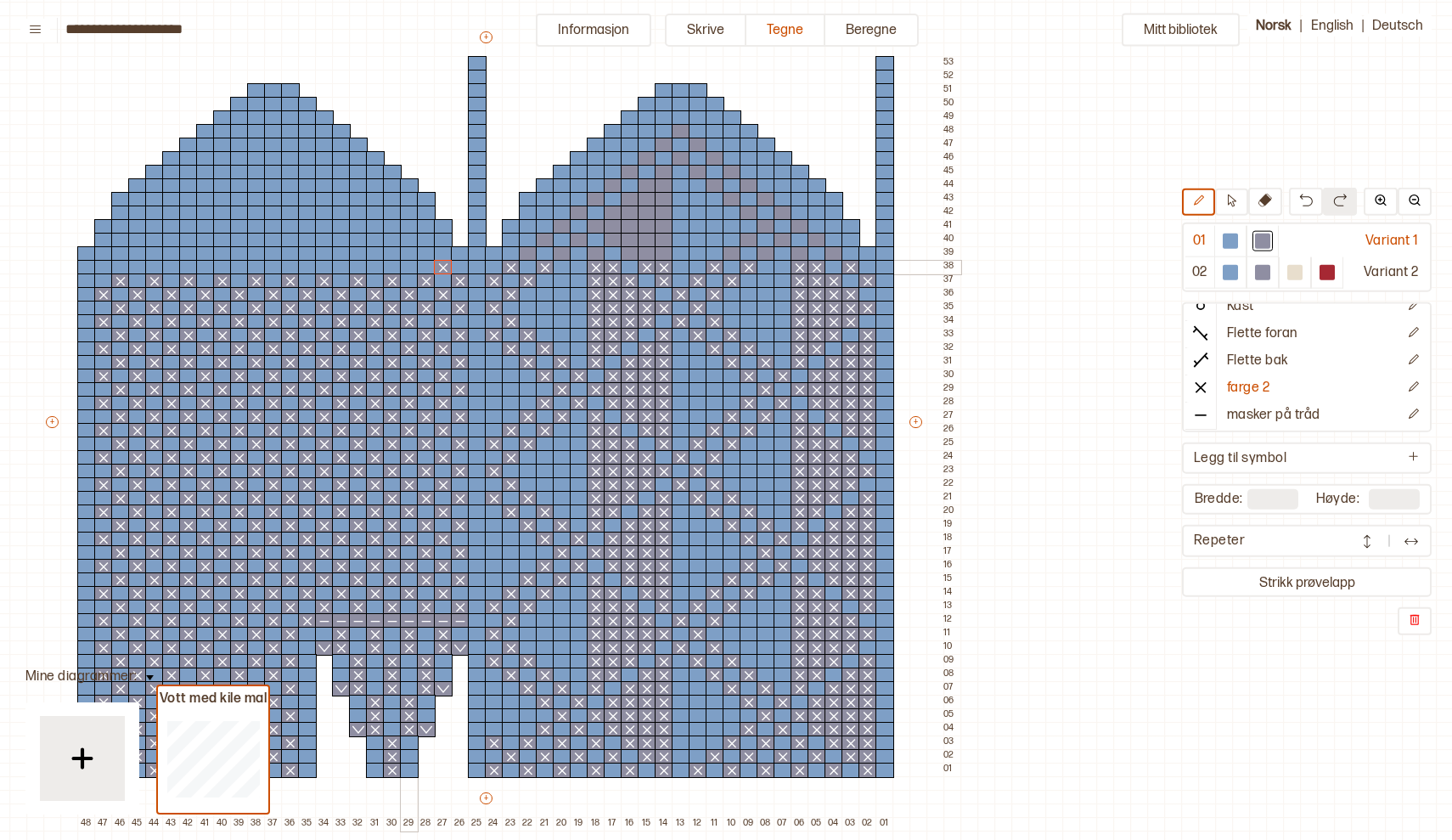
click at [408, 267] on div at bounding box center [409, 268] width 19 height 15
click at [375, 269] on div at bounding box center [376, 268] width 19 height 15
click at [342, 269] on div at bounding box center [342, 268] width 19 height 15
click at [306, 267] on div at bounding box center [307, 268] width 19 height 15
click at [280, 266] on div at bounding box center [274, 268] width 19 height 15
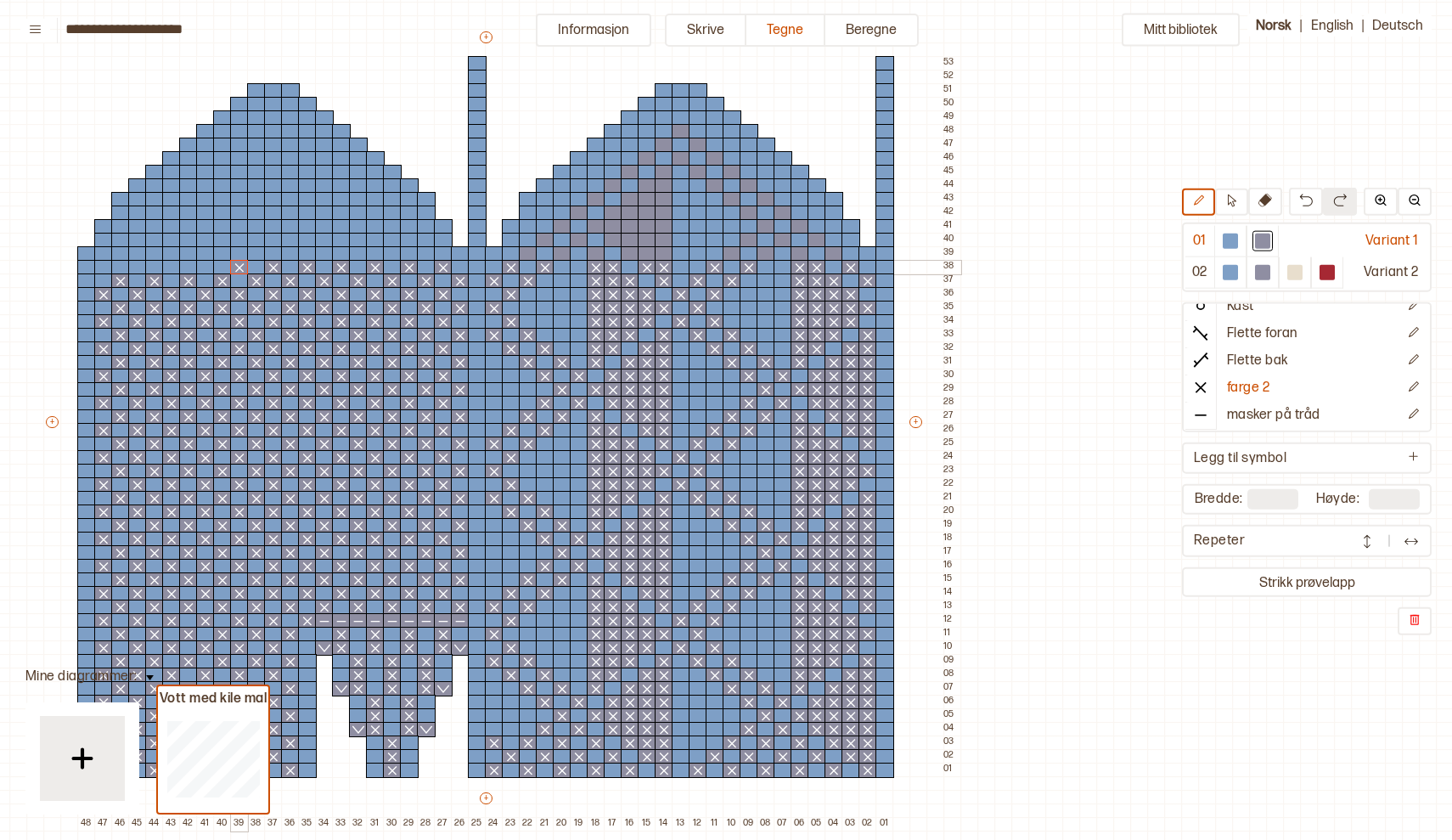
click at [242, 266] on div at bounding box center [239, 268] width 19 height 15
click at [206, 267] on div at bounding box center [206, 268] width 19 height 15
click at [175, 269] on div at bounding box center [172, 268] width 19 height 15
click at [143, 267] on div at bounding box center [137, 268] width 19 height 15
click at [105, 269] on div at bounding box center [104, 268] width 19 height 15
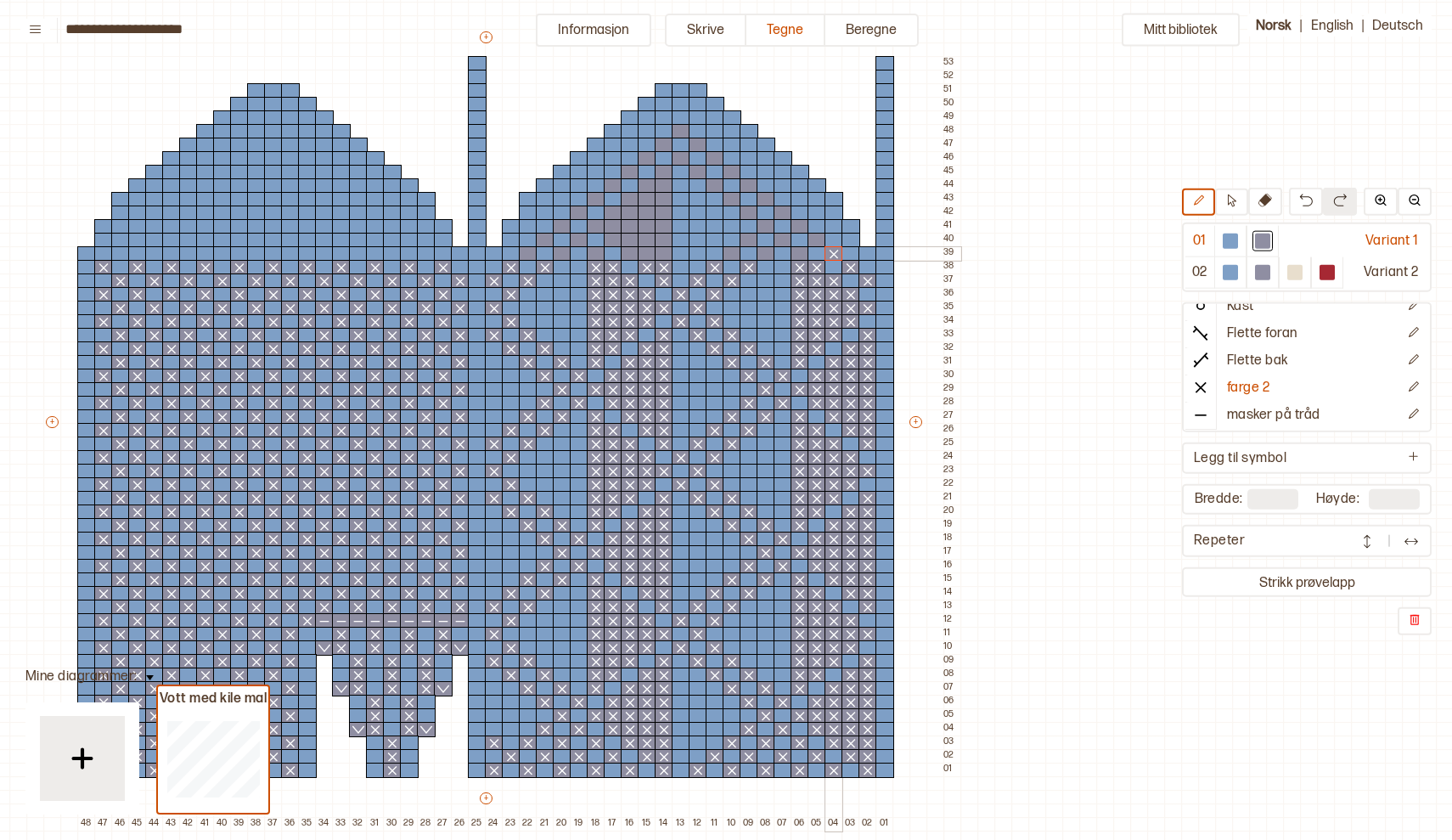
click at [835, 253] on div at bounding box center [834, 254] width 19 height 15
click at [799, 256] on div at bounding box center [800, 254] width 19 height 15
click at [767, 257] on div at bounding box center [766, 254] width 19 height 15
click at [732, 253] on div at bounding box center [732, 254] width 19 height 15
click at [665, 254] on div at bounding box center [664, 254] width 19 height 15
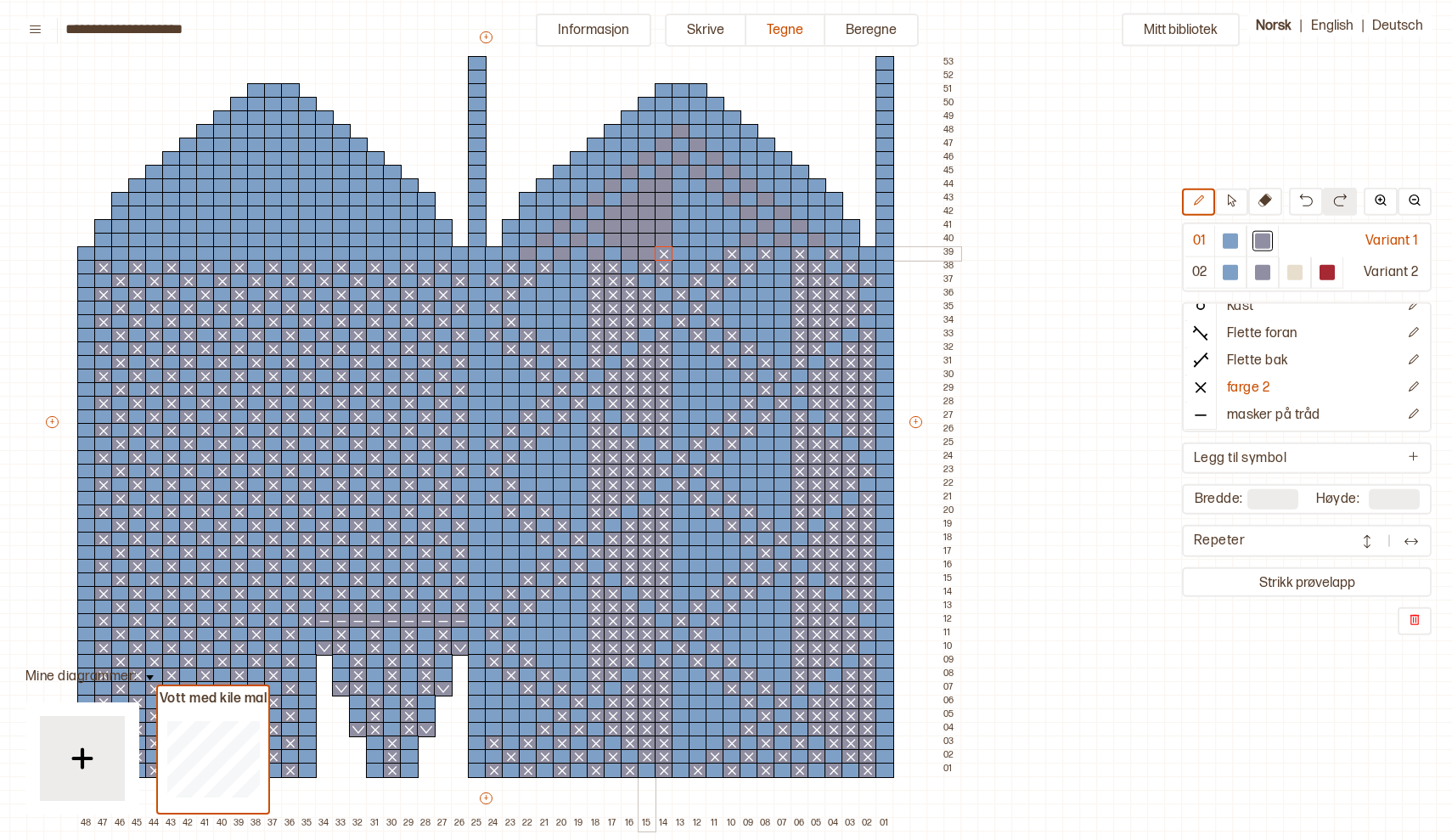
click at [639, 254] on div at bounding box center [647, 254] width 19 height 15
click at [626, 255] on div at bounding box center [630, 254] width 19 height 15
click at [596, 253] on div at bounding box center [596, 254] width 19 height 15
click at [563, 252] on div at bounding box center [562, 254] width 19 height 15
click at [529, 255] on div at bounding box center [529, 254] width 19 height 15
